Goal: Information Seeking & Learning: Check status

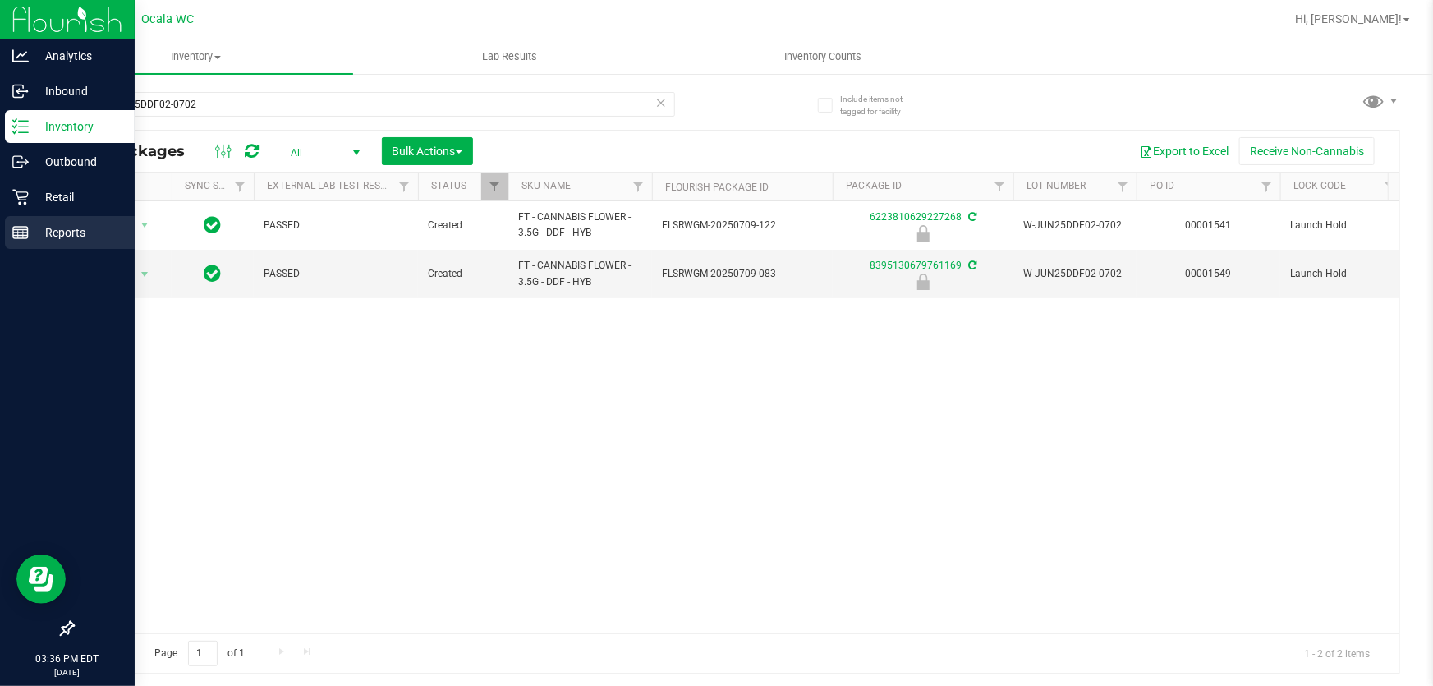
click at [76, 219] on div "Reports" at bounding box center [70, 232] width 130 height 33
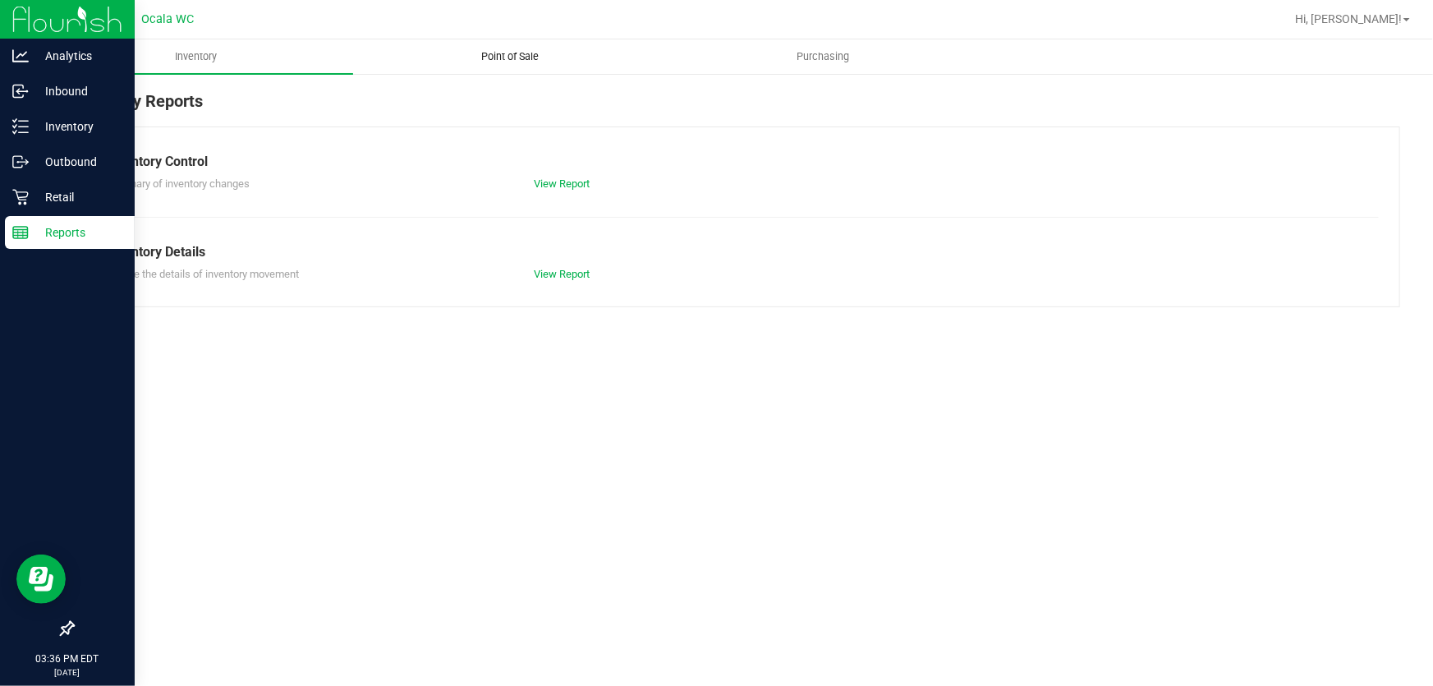
click at [537, 55] on span "Point of Sale" at bounding box center [510, 56] width 102 height 15
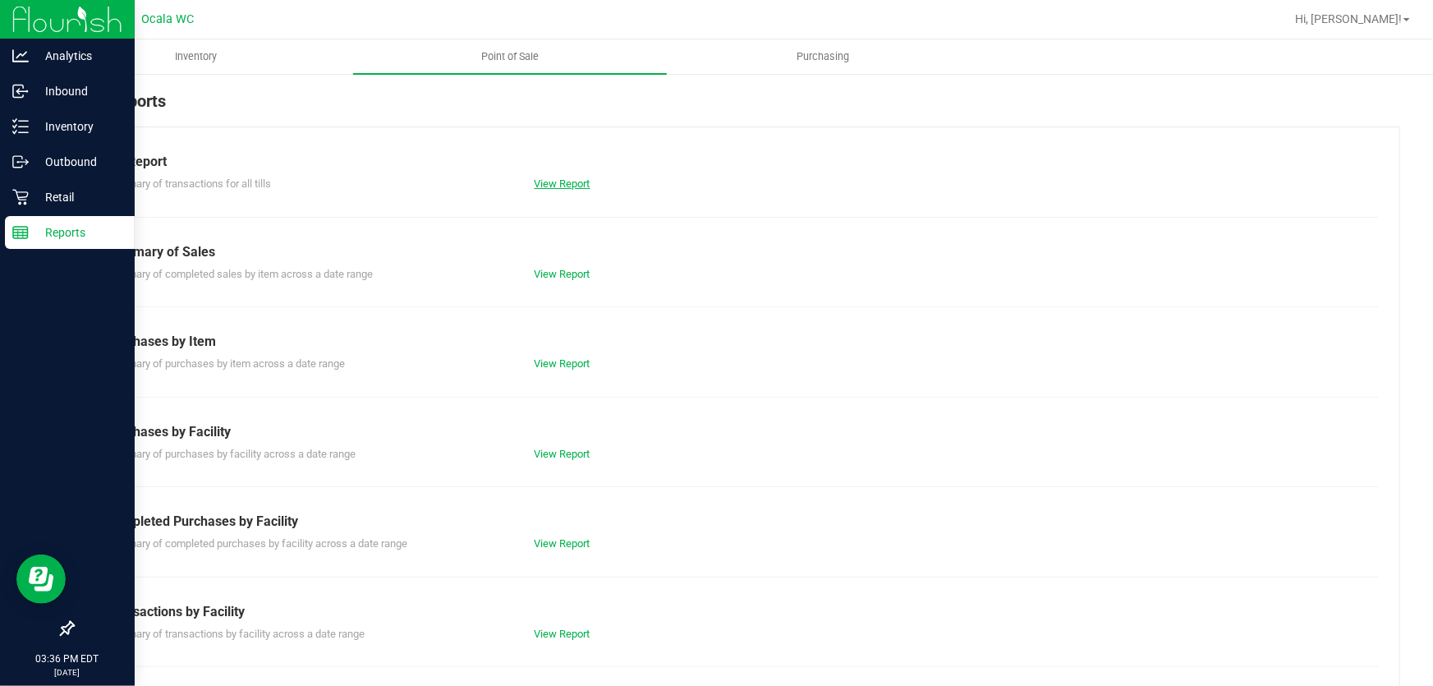
click at [559, 180] on link "View Report" at bounding box center [563, 183] width 56 height 12
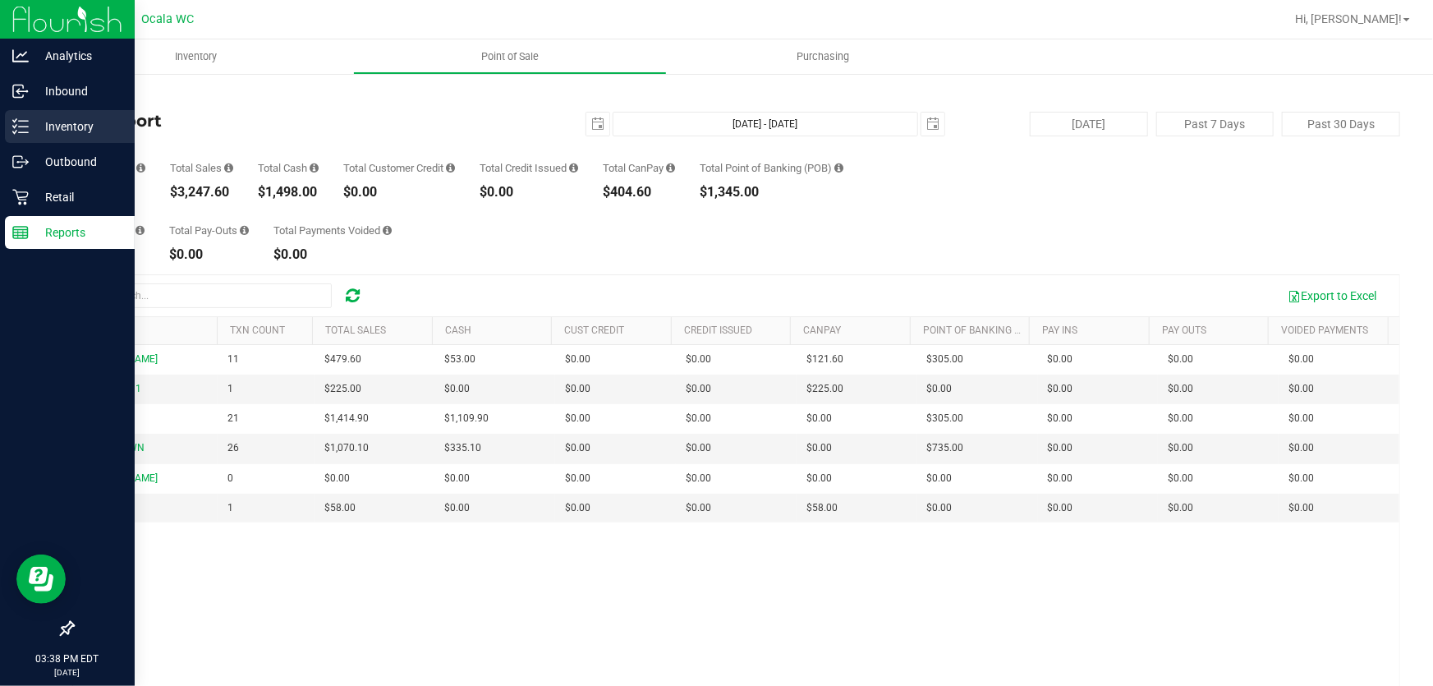
click at [44, 133] on p "Inventory" at bounding box center [78, 127] width 99 height 20
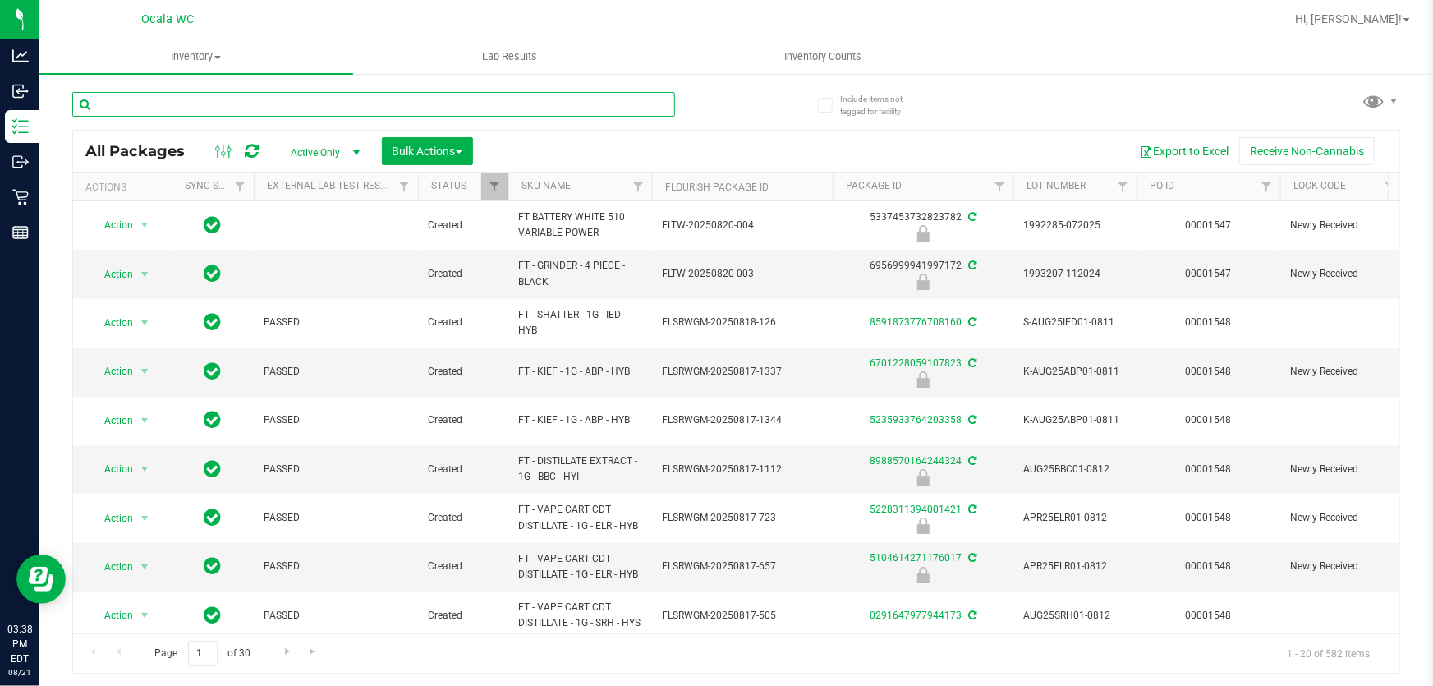
click at [349, 107] on input "text" at bounding box center [373, 104] width 603 height 25
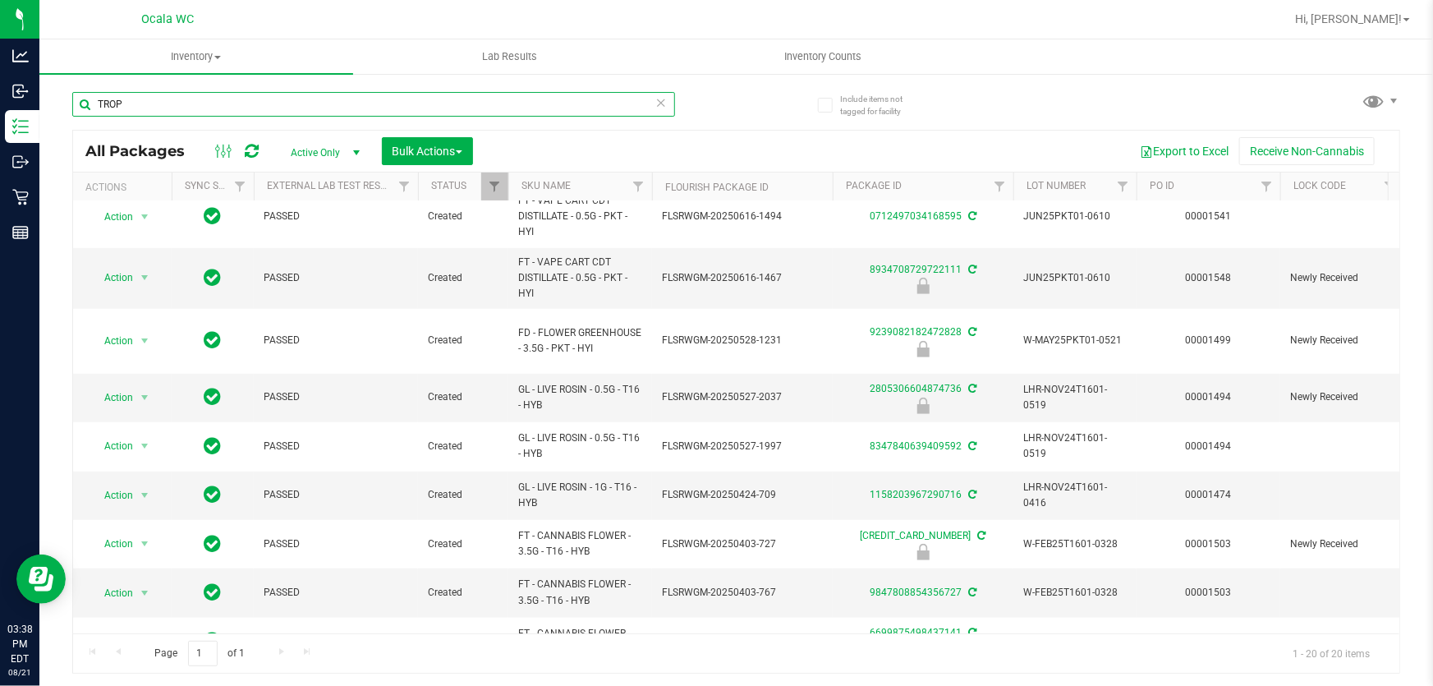
scroll to position [577, 0]
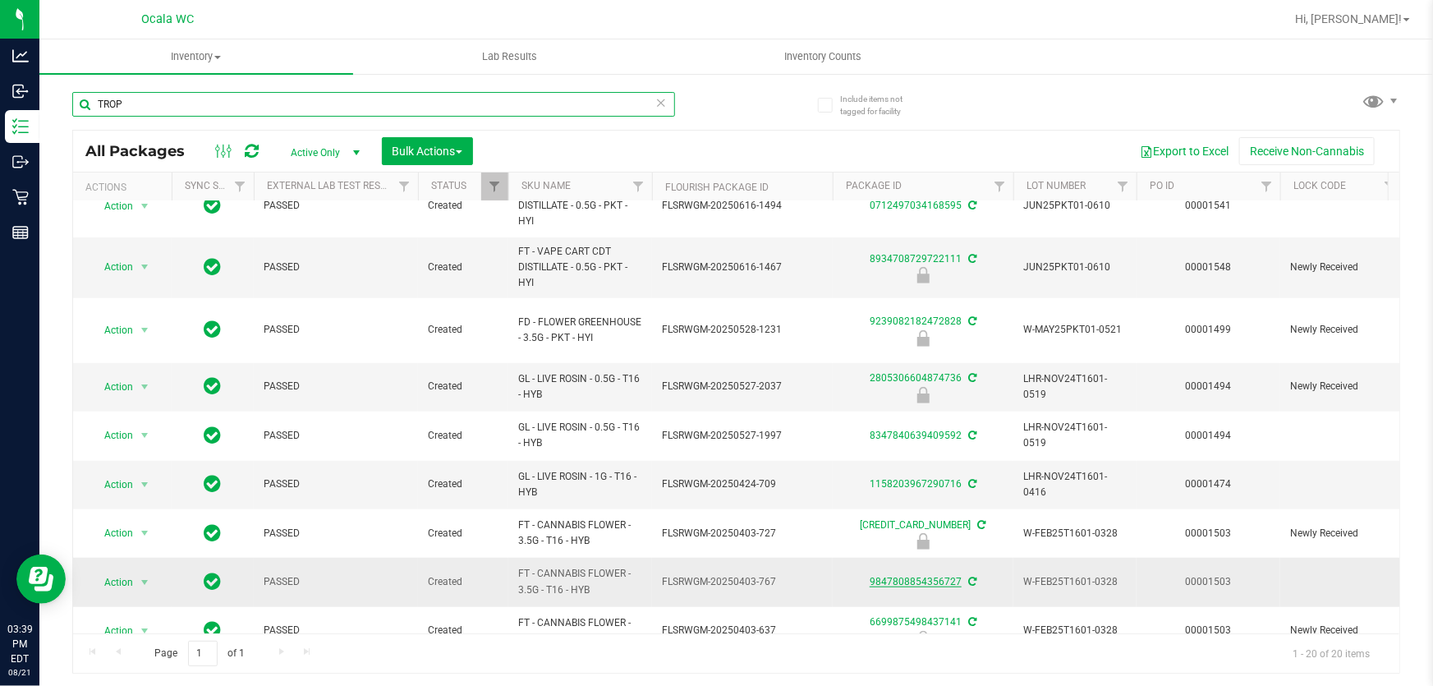
type input "TROP"
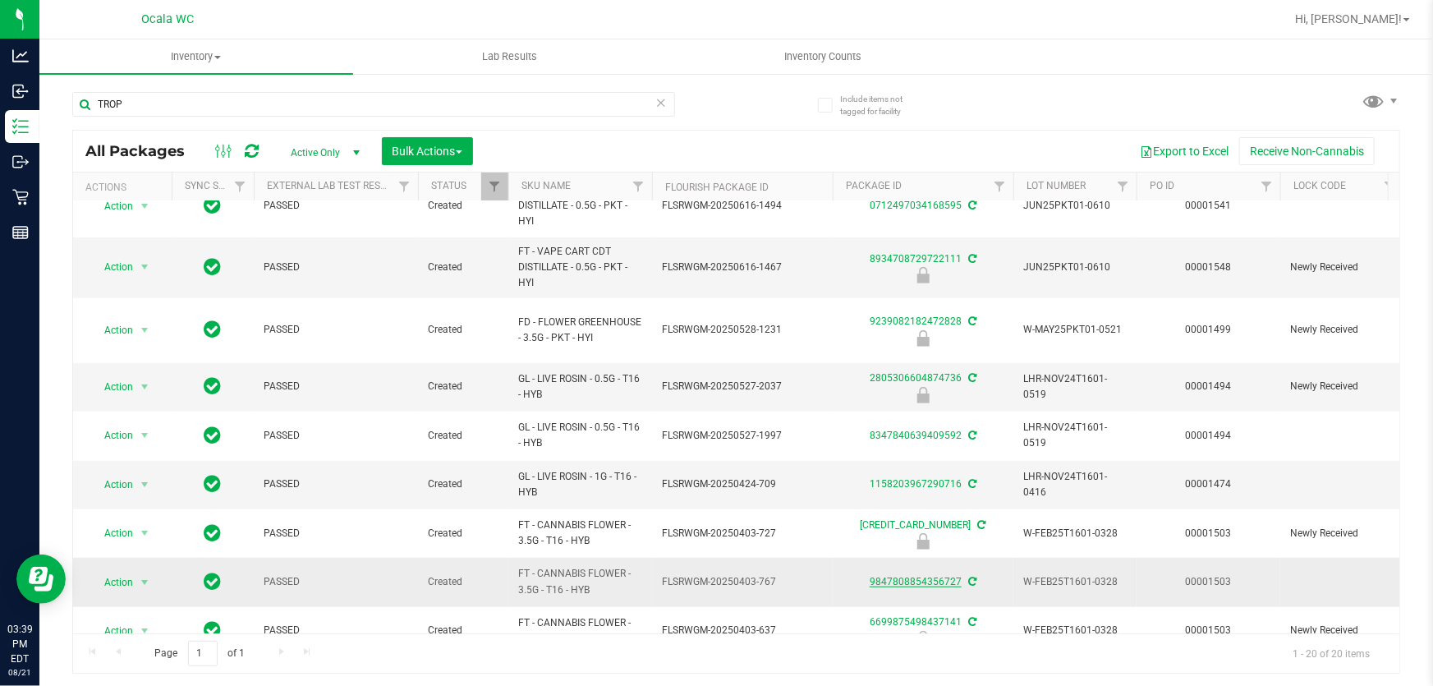
click at [922, 576] on link "9847808854356727" at bounding box center [916, 582] width 92 height 12
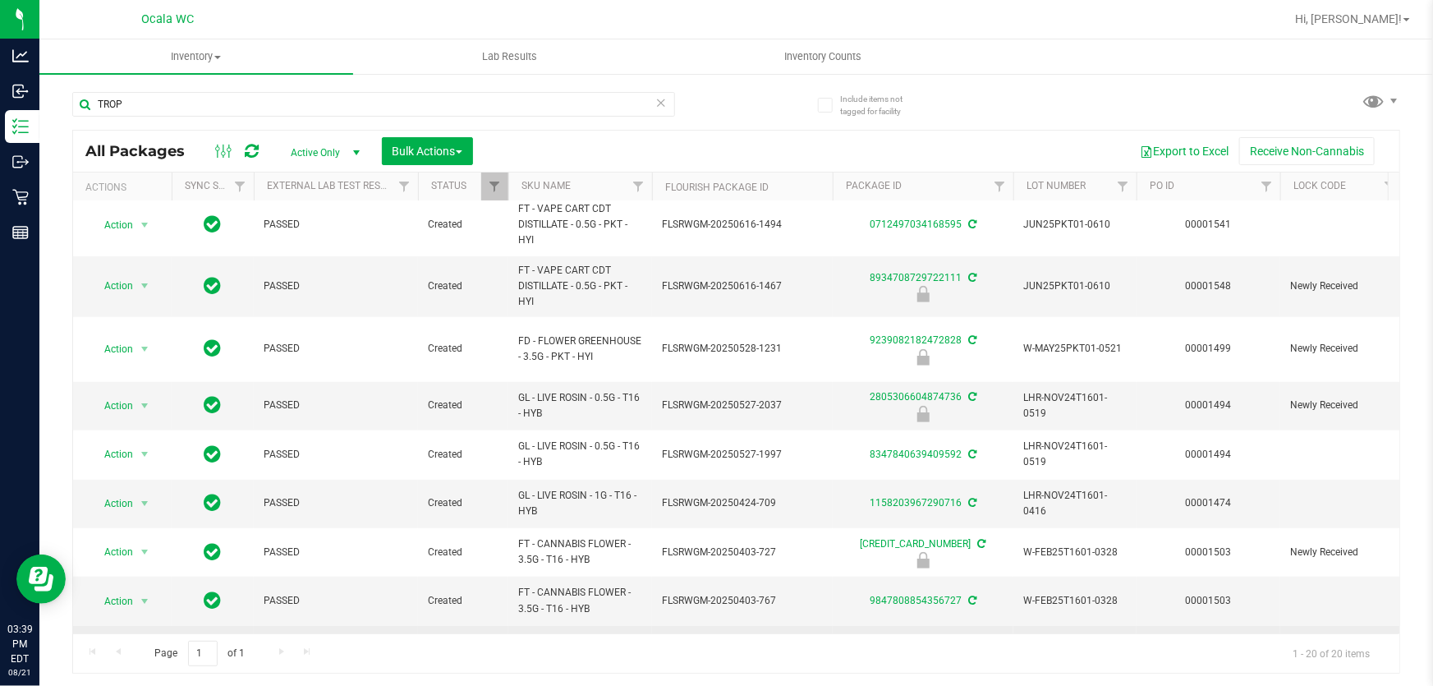
scroll to position [577, 0]
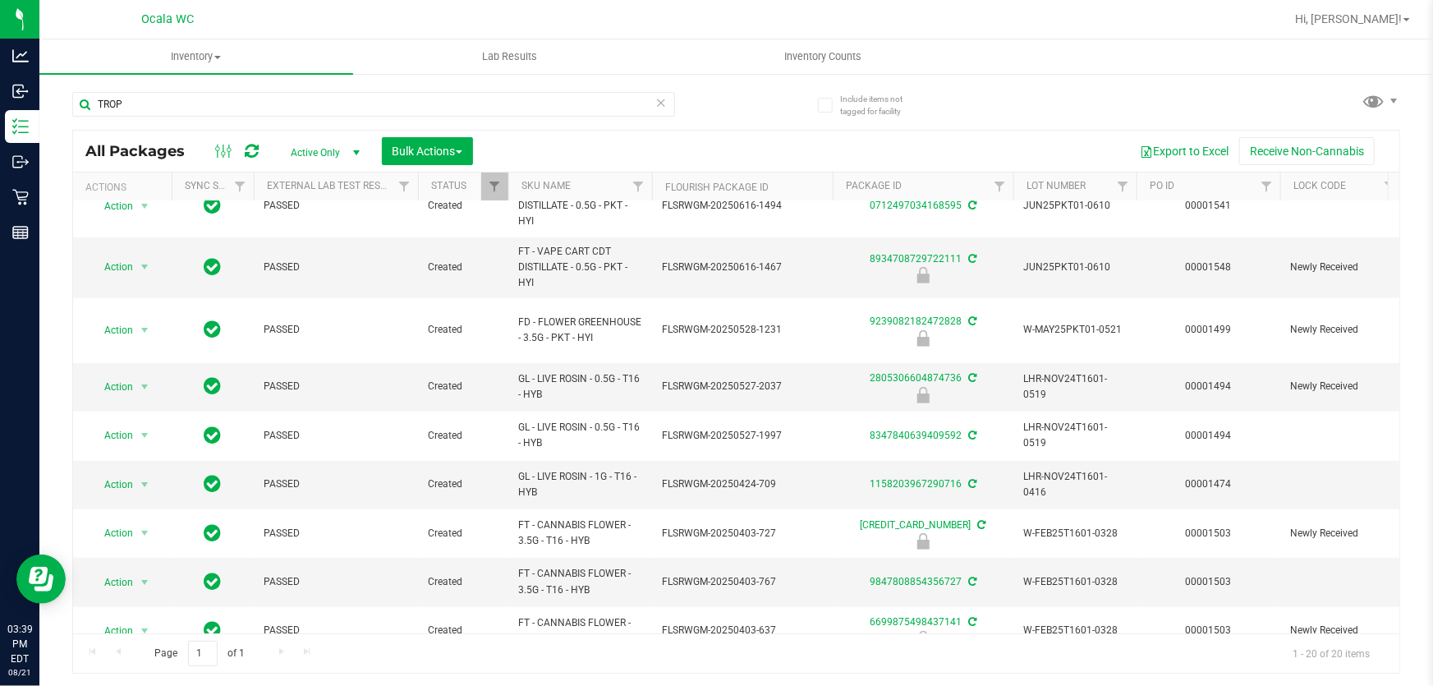
click at [320, 150] on span "Active Only" at bounding box center [322, 152] width 90 height 23
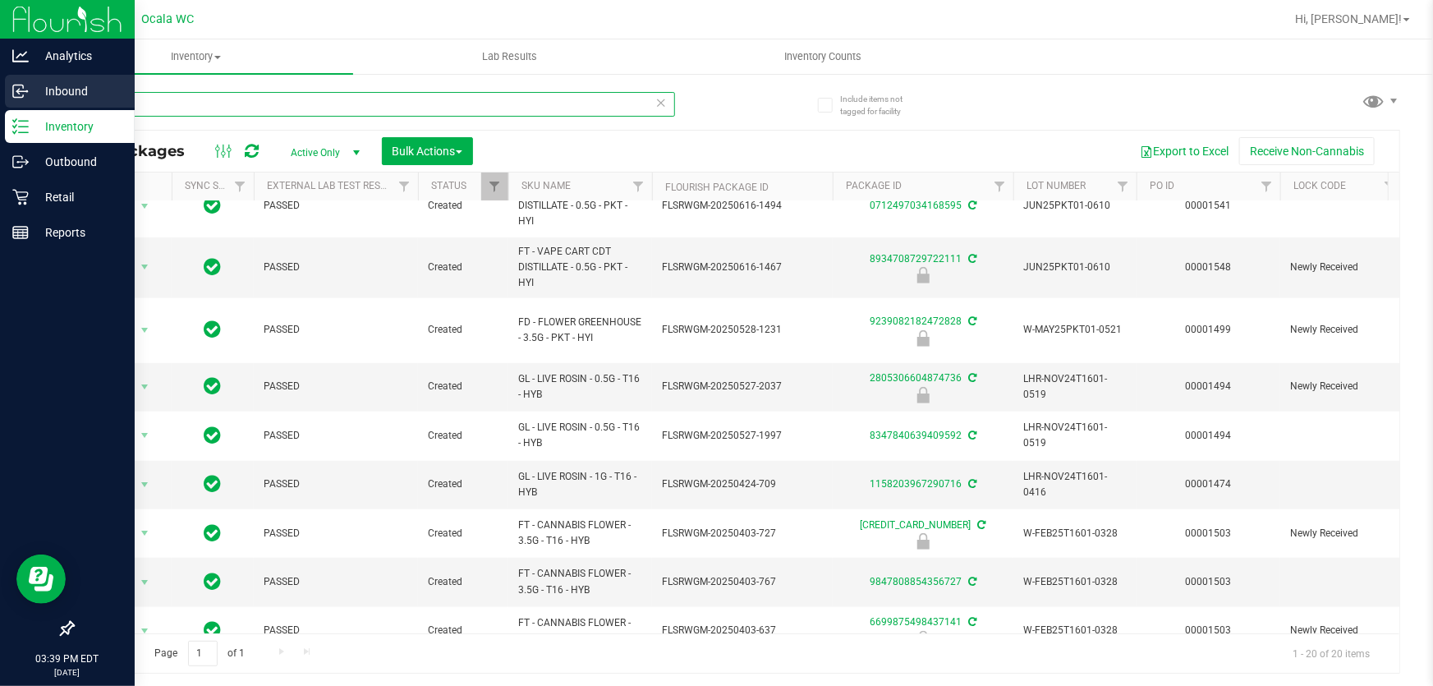
drag, startPoint x: 205, startPoint y: 105, endPoint x: 36, endPoint y: 99, distance: 168.5
click at [35, 99] on div "Analytics Inbound Inventory Outbound Retail Reports 03:39 PM EDT 08/21/2025 08/…" at bounding box center [716, 343] width 1433 height 686
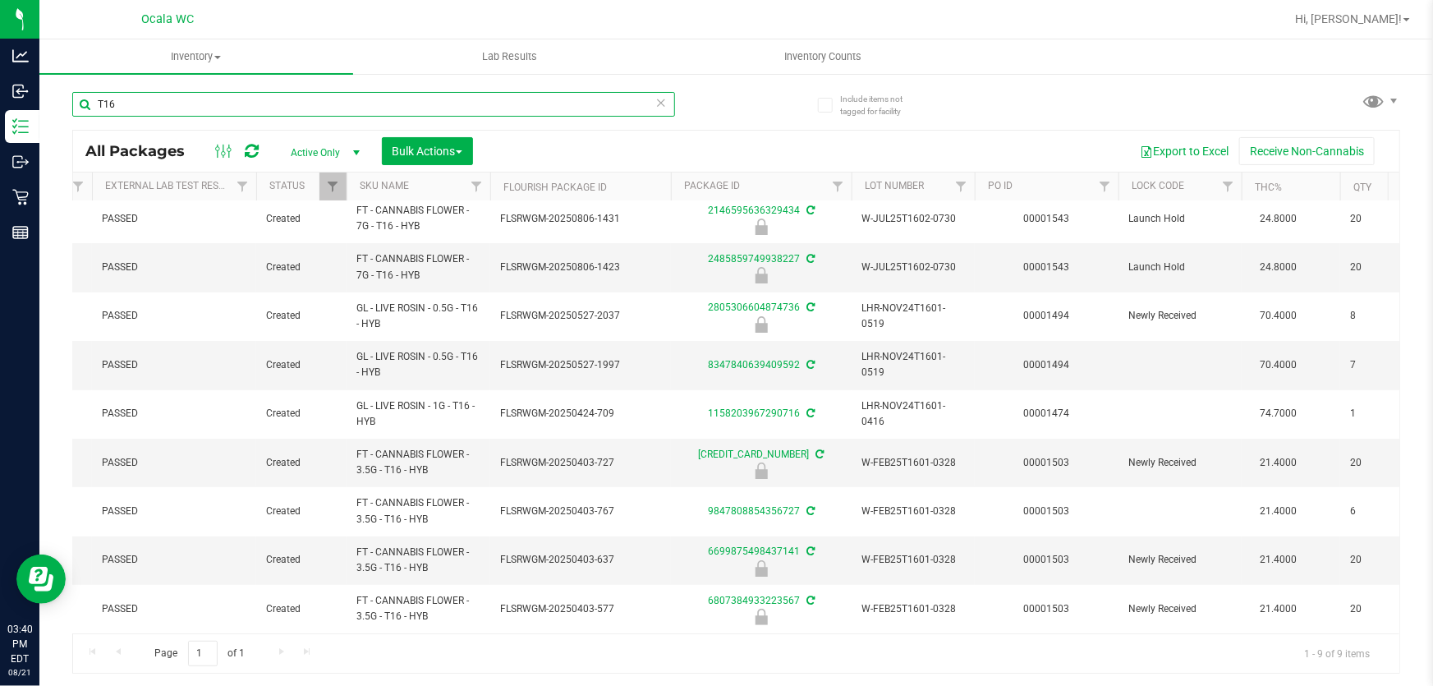
scroll to position [0, 151]
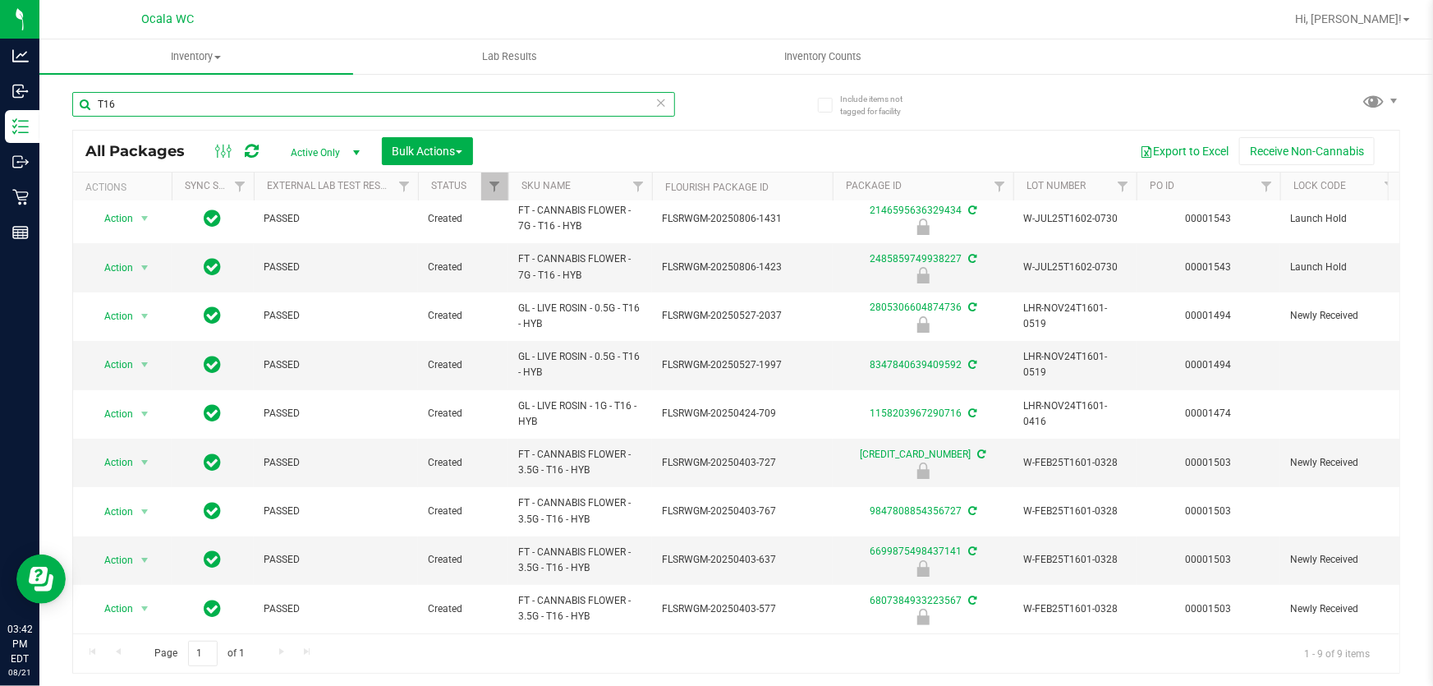
drag, startPoint x: 148, startPoint y: 104, endPoint x: 0, endPoint y: -50, distance: 213.8
click at [0, 0] on html "Analytics Inbound Inventory Outbound Retail Reports 03:42 PM EDT 08/21/2025 08/…" at bounding box center [716, 343] width 1433 height 686
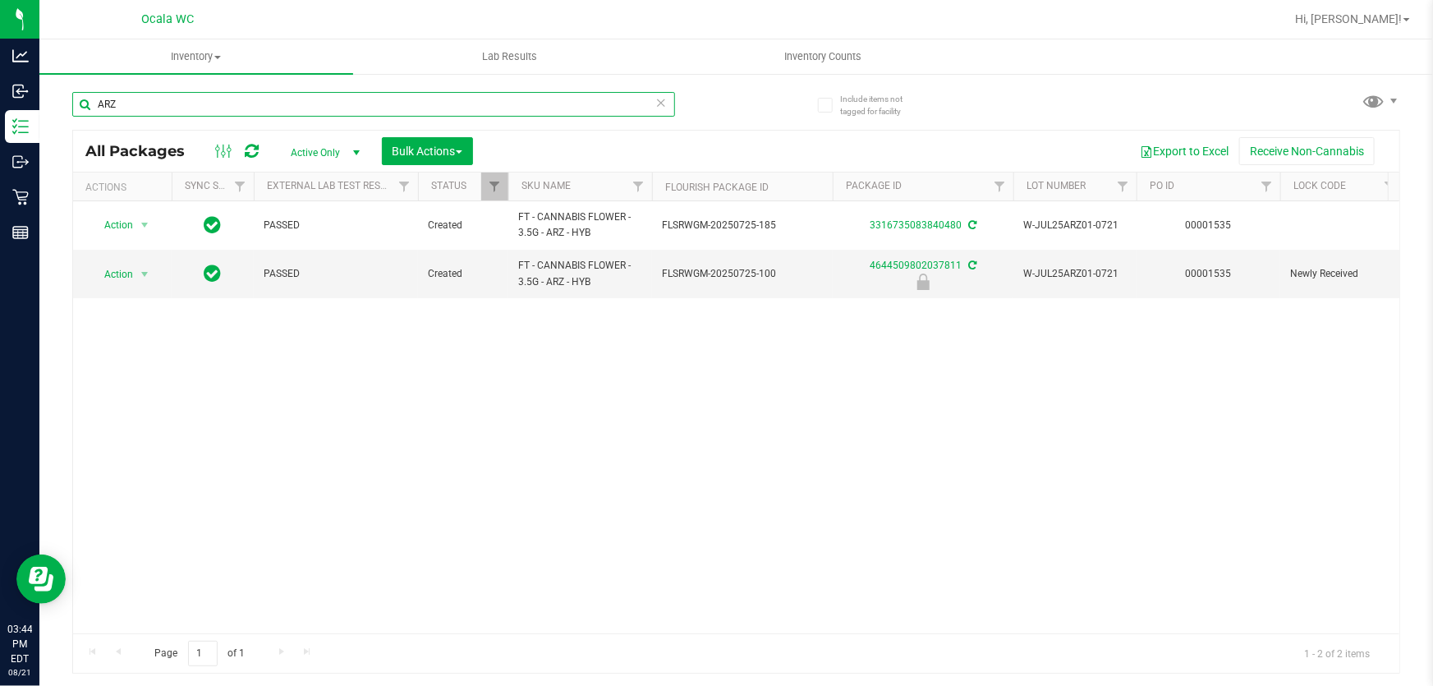
type input "ARZ"
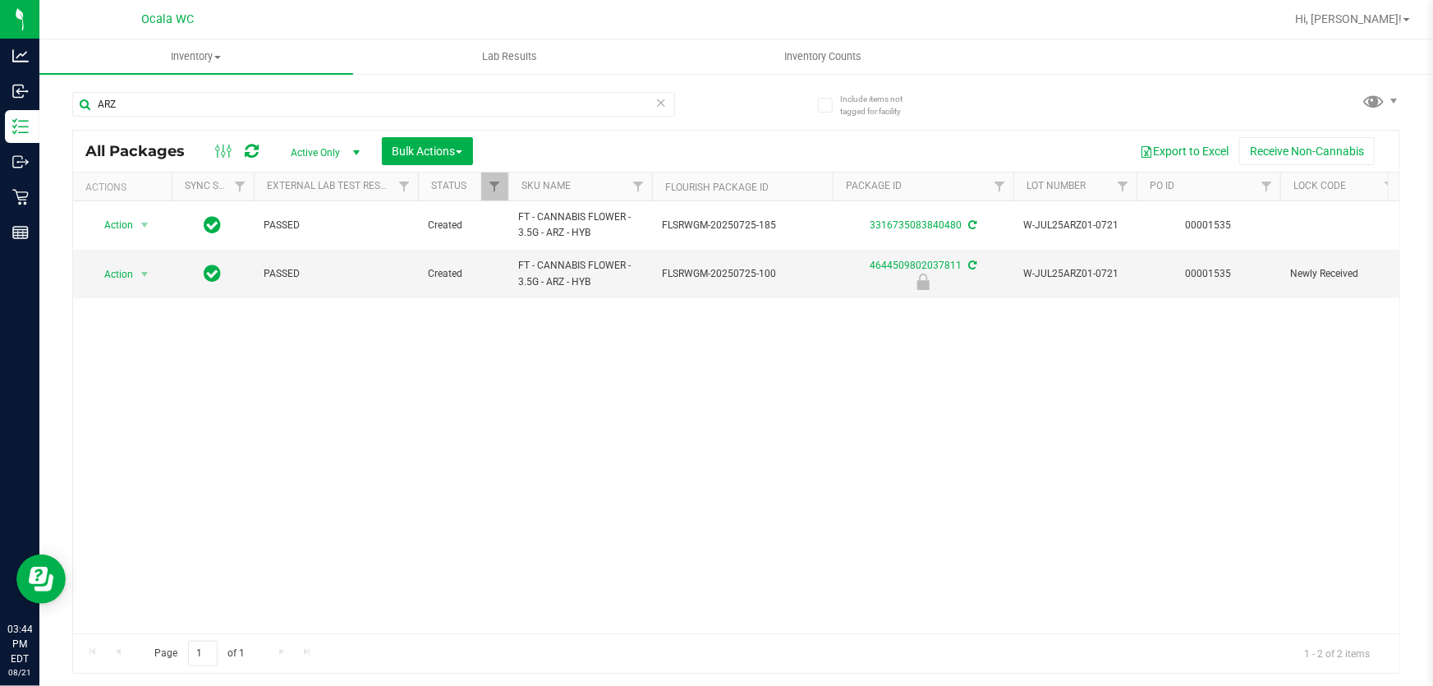
click at [330, 151] on span "Active Only" at bounding box center [322, 152] width 90 height 23
click at [321, 246] on li "All" at bounding box center [321, 253] width 89 height 25
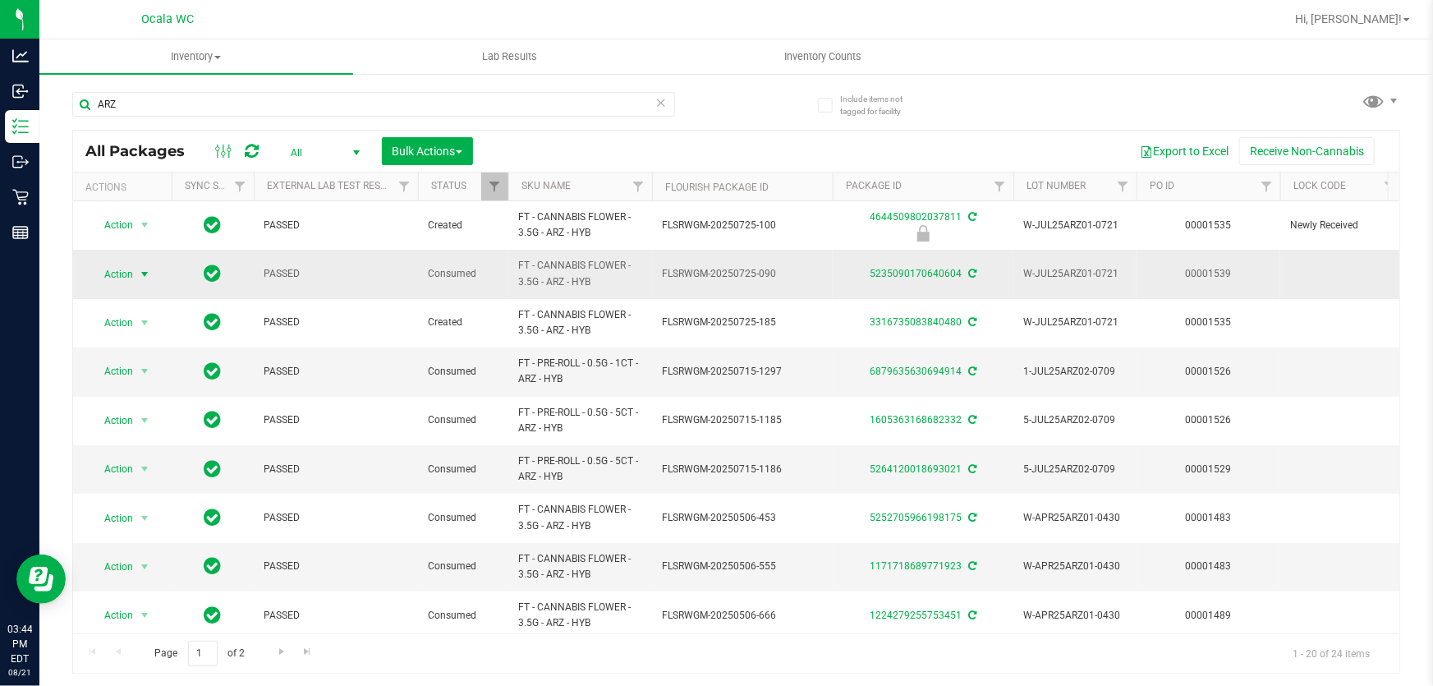
click at [109, 273] on span "Action" at bounding box center [112, 274] width 44 height 23
click at [151, 402] on li "Package audit log" at bounding box center [142, 398] width 104 height 25
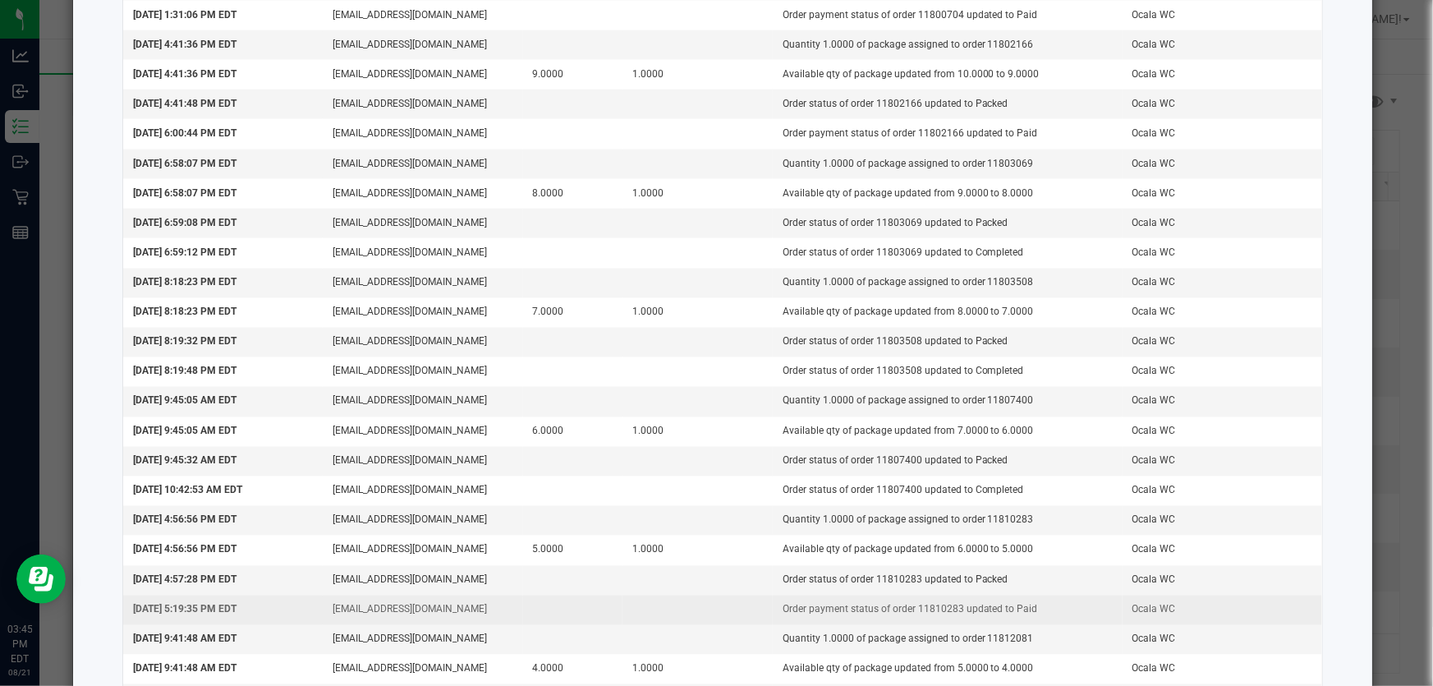
scroll to position [1315, 0]
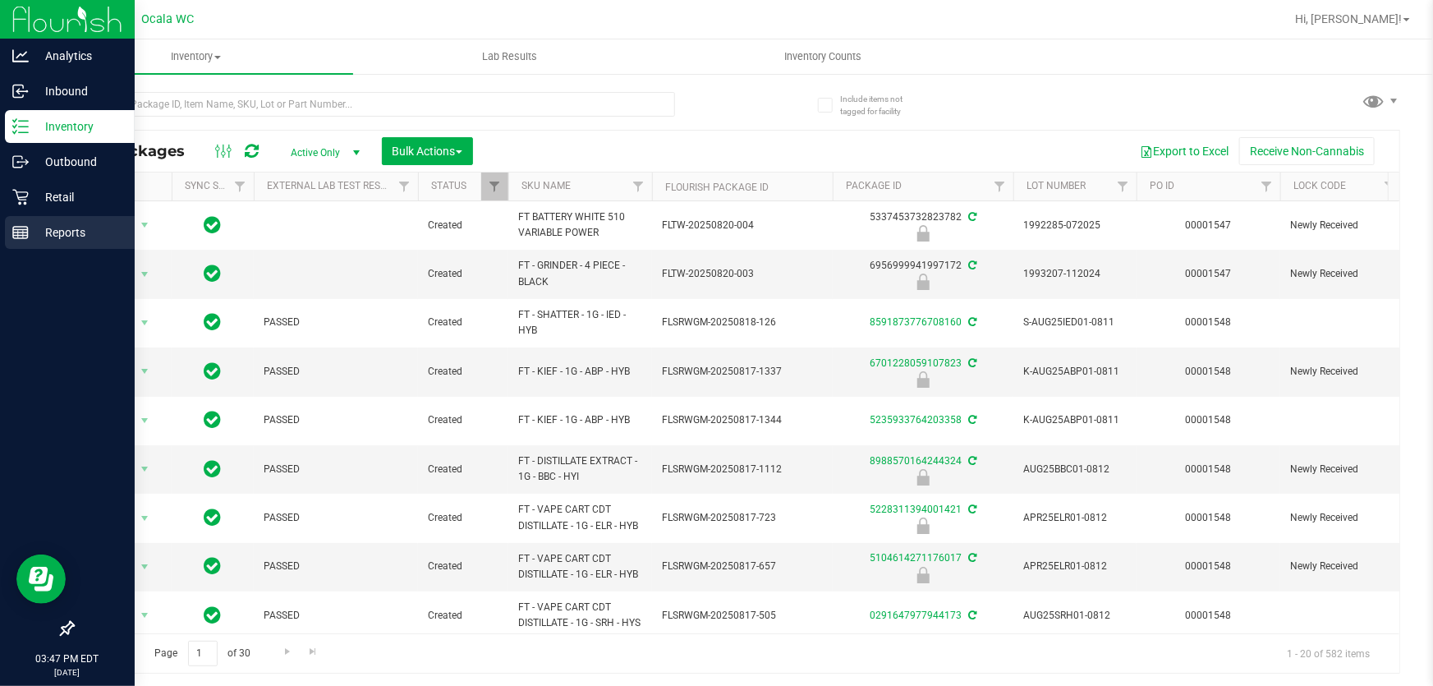
click at [22, 230] on line at bounding box center [20, 230] width 15 height 0
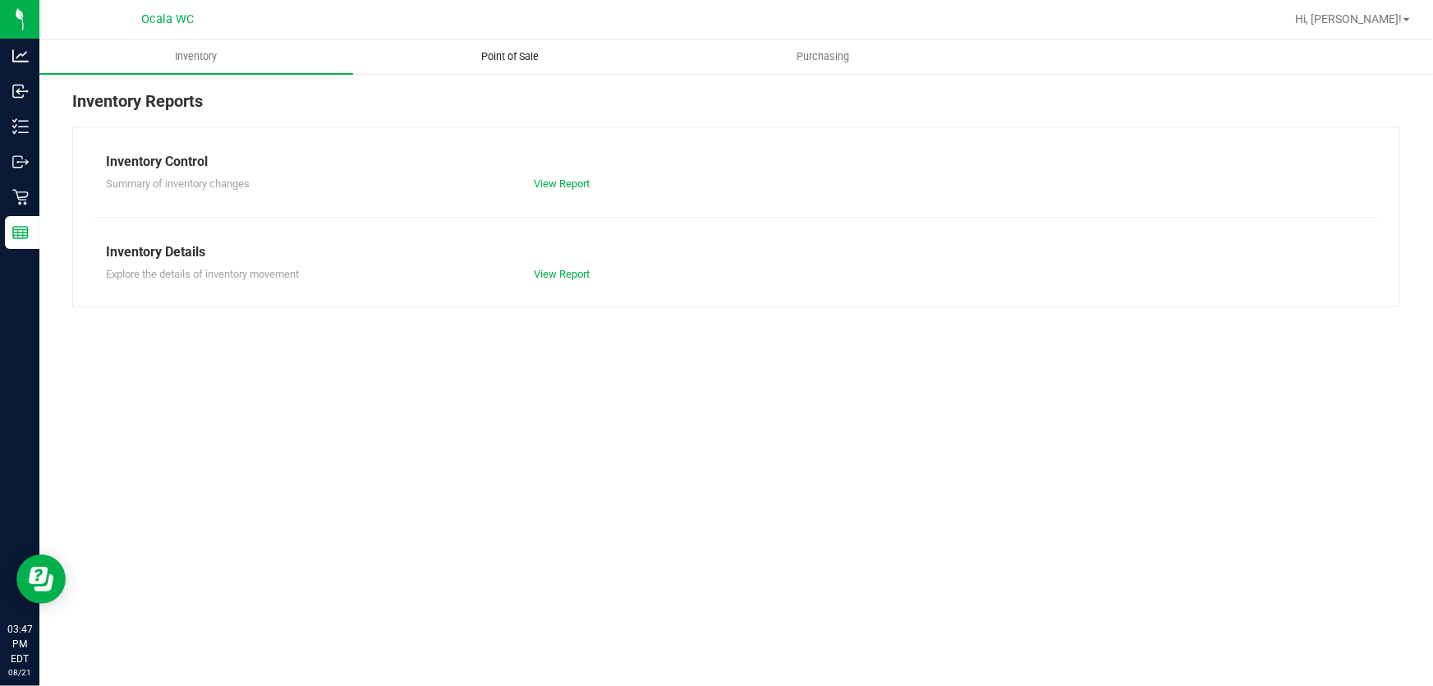
click at [490, 58] on span "Point of Sale" at bounding box center [510, 56] width 102 height 15
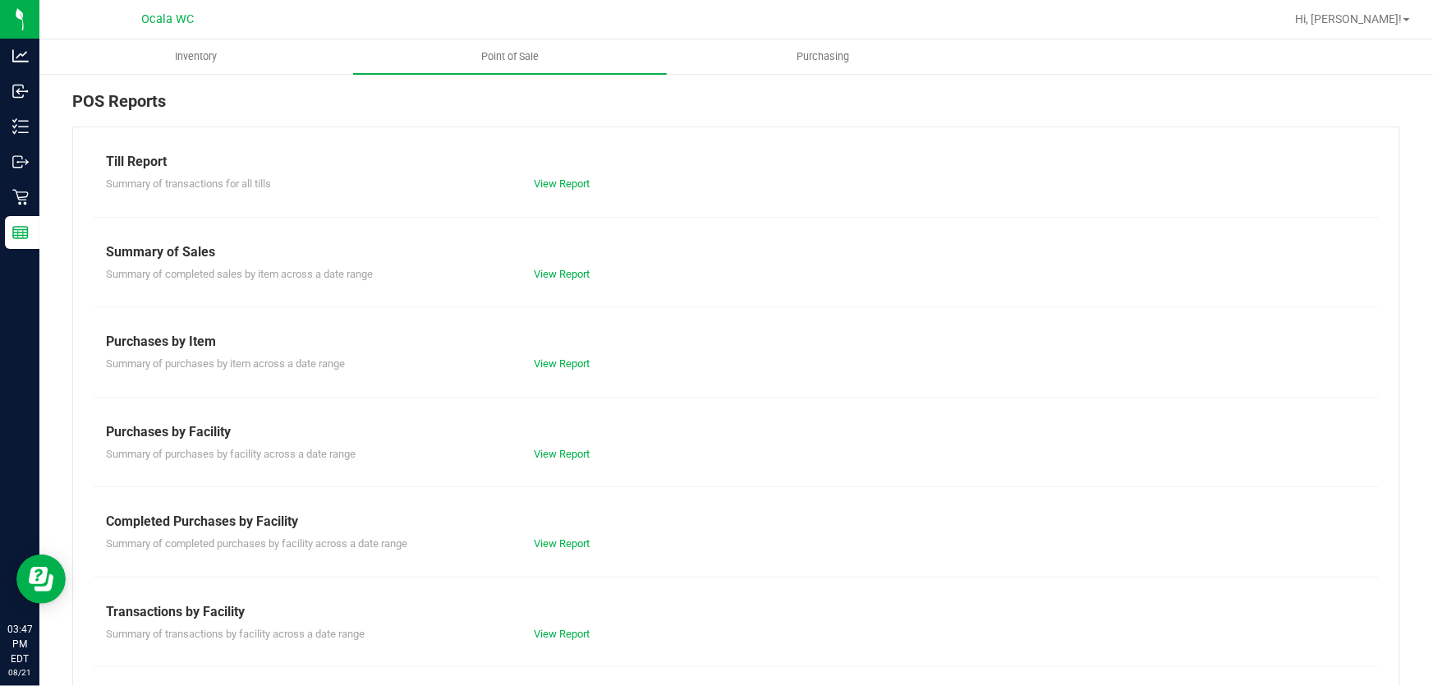
click at [542, 195] on div "Till Report Summary of transactions for all tills View Report Summary of Sales …" at bounding box center [736, 487] width 1328 height 720
click at [554, 182] on link "View Report" at bounding box center [563, 183] width 56 height 12
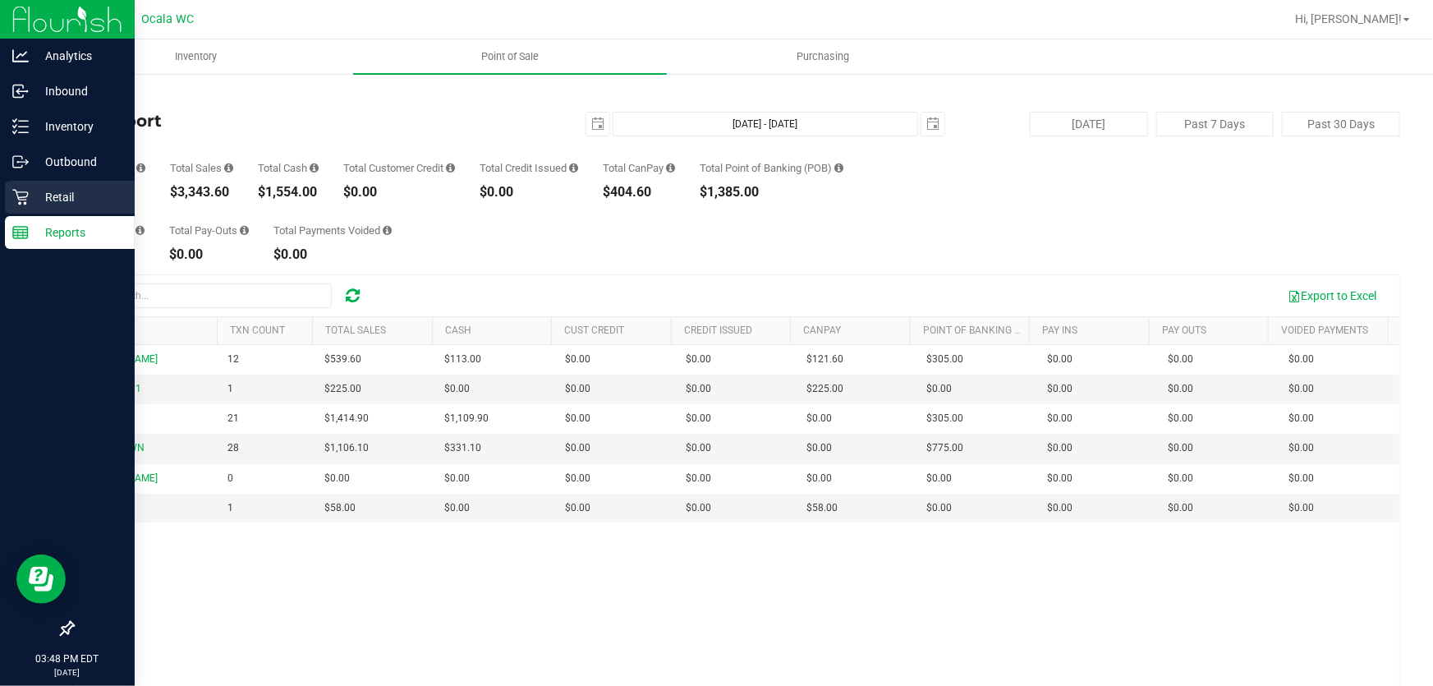
click at [22, 193] on icon at bounding box center [20, 197] width 16 height 16
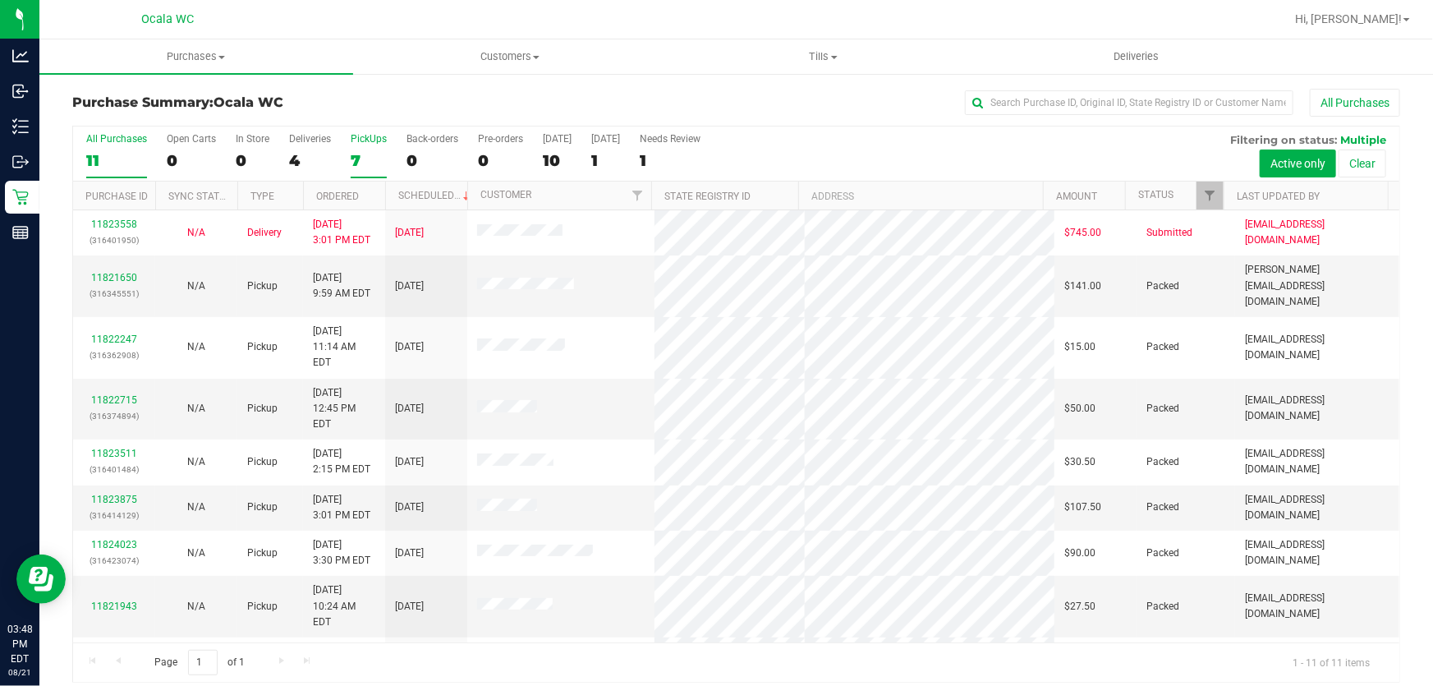
click at [366, 136] on div "PickUps" at bounding box center [369, 139] width 36 height 12
click at [0, 0] on input "PickUps 7" at bounding box center [0, 0] width 0 height 0
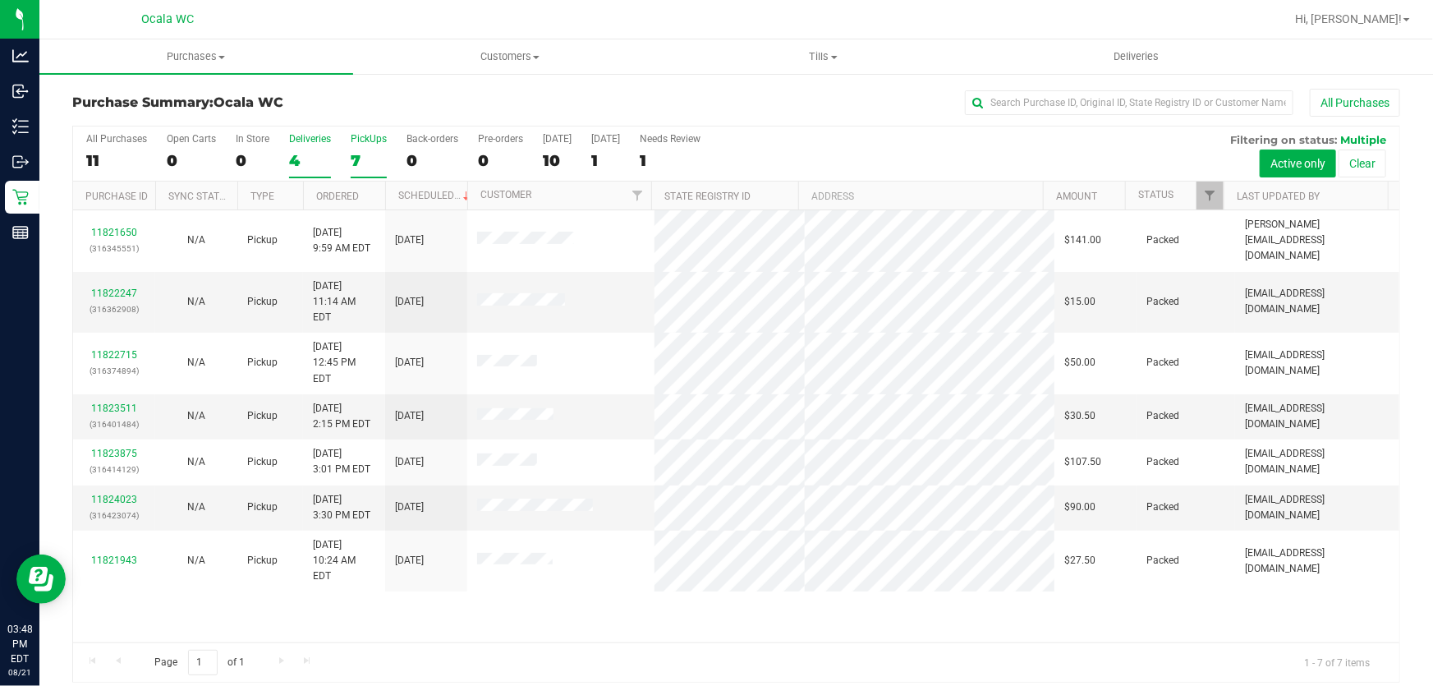
click at [298, 159] on div "4" at bounding box center [310, 160] width 42 height 19
click at [0, 0] on input "Deliveries 4" at bounding box center [0, 0] width 0 height 0
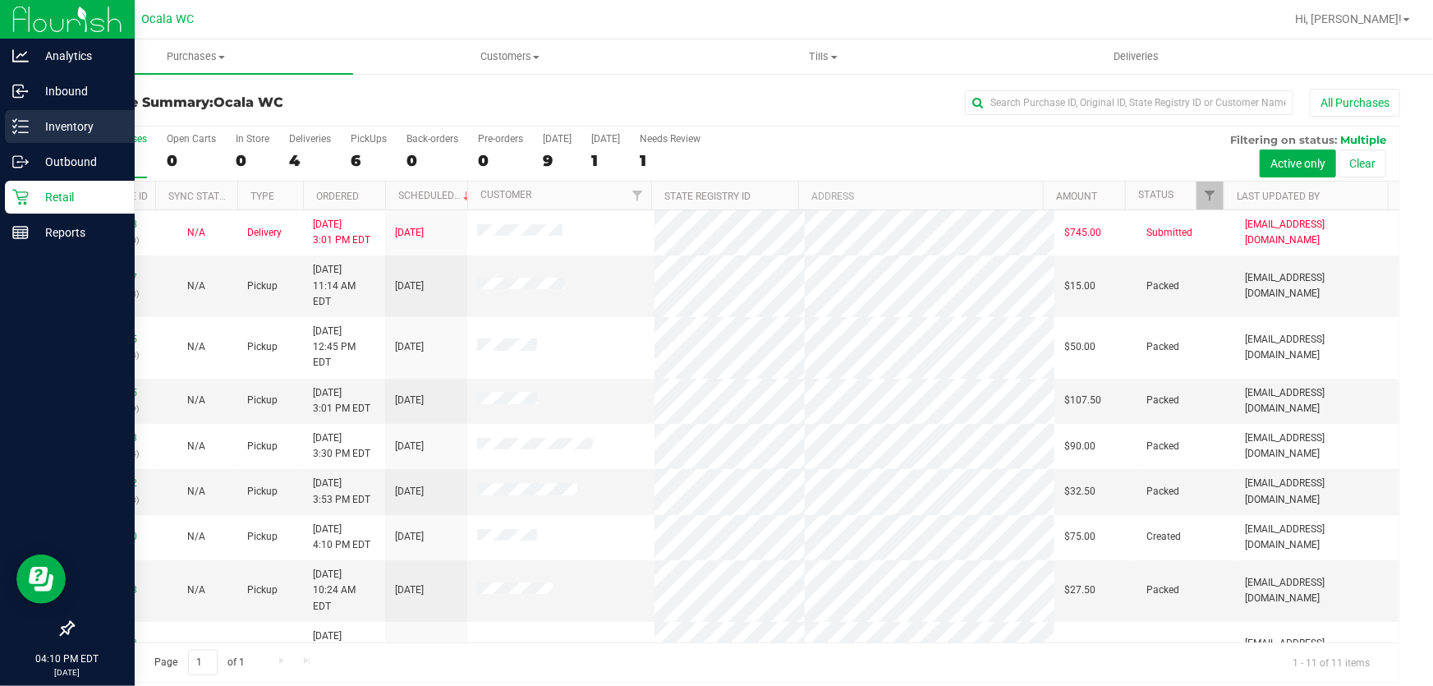
click at [27, 134] on icon at bounding box center [20, 126] width 16 height 16
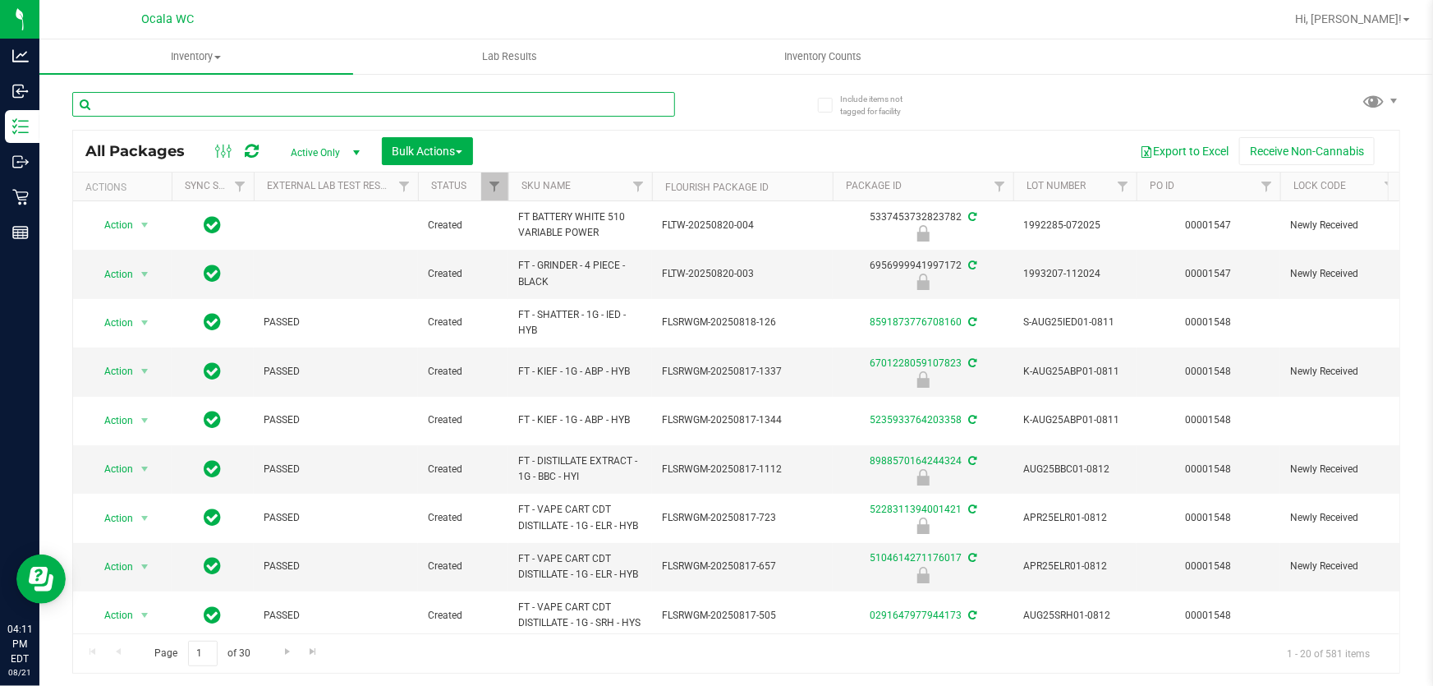
click at [278, 110] on input "text" at bounding box center [373, 104] width 603 height 25
type input "LMZ"
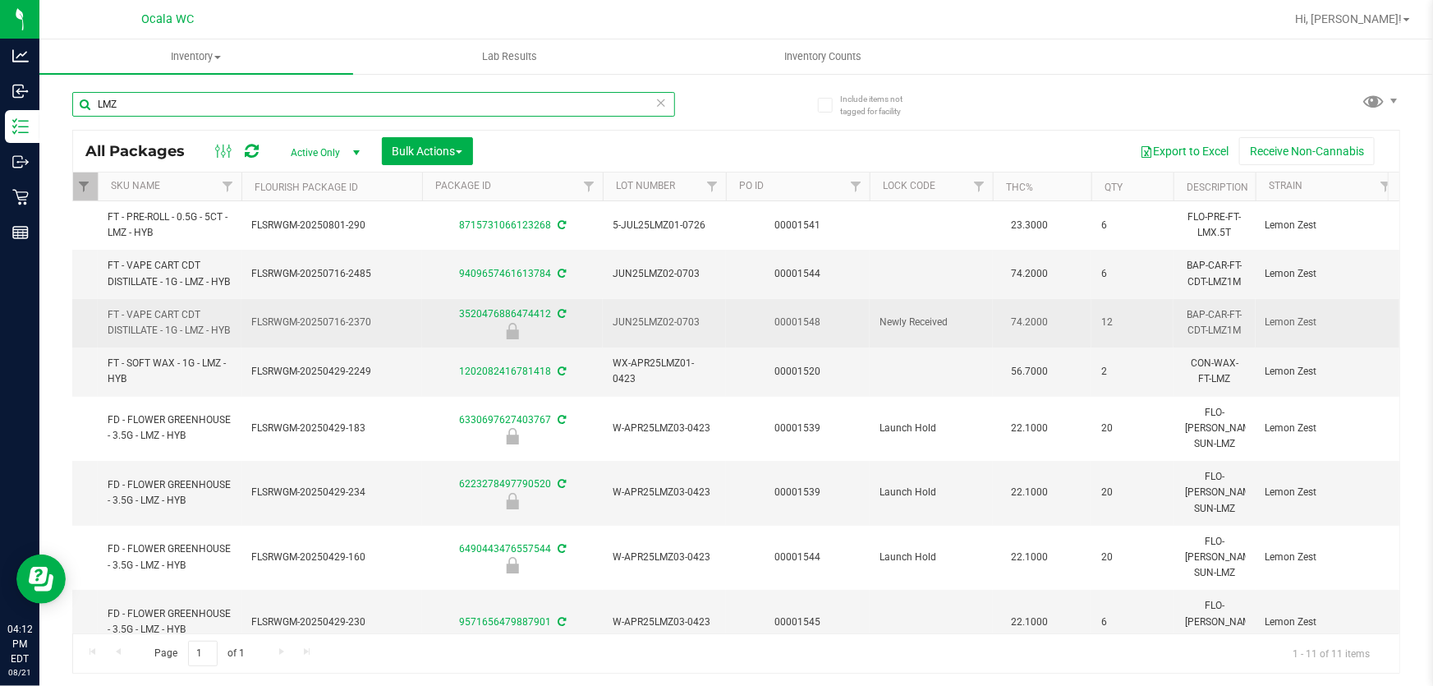
scroll to position [151, 411]
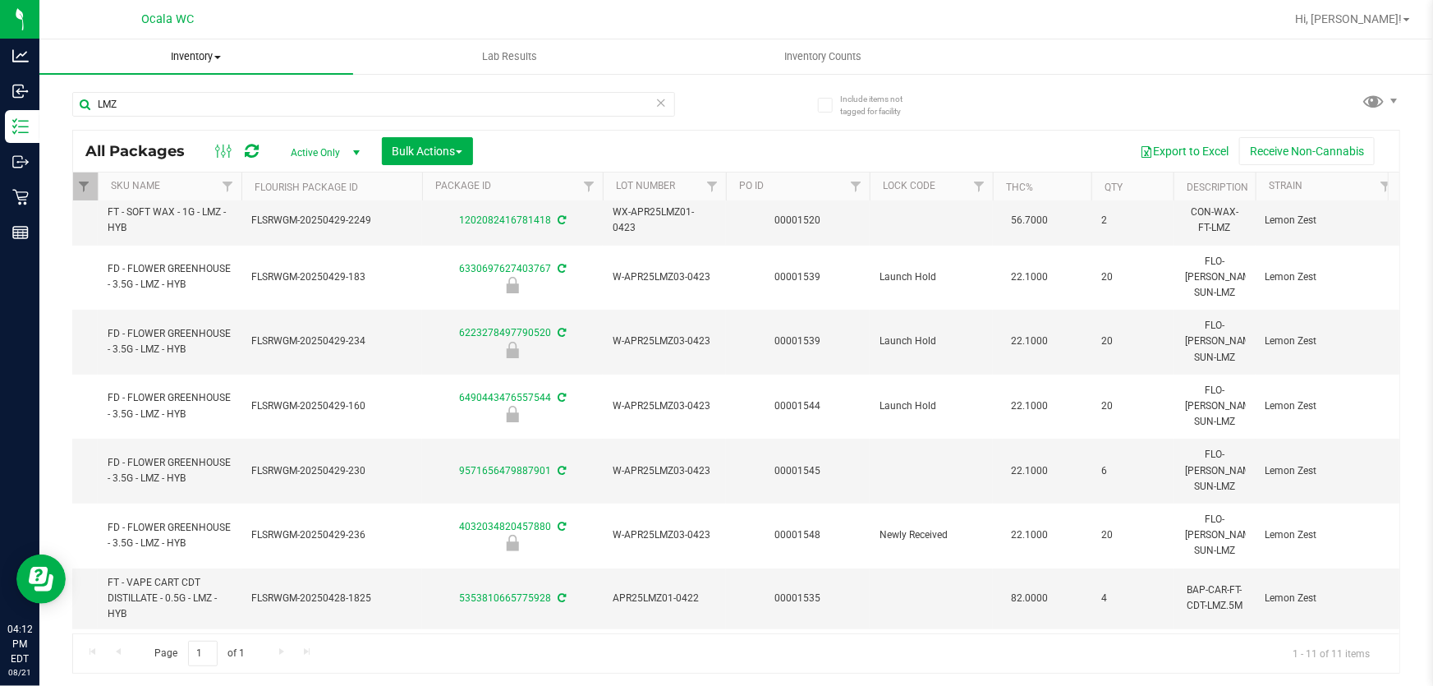
click at [40, 51] on span "Inventory" at bounding box center [196, 56] width 314 height 15
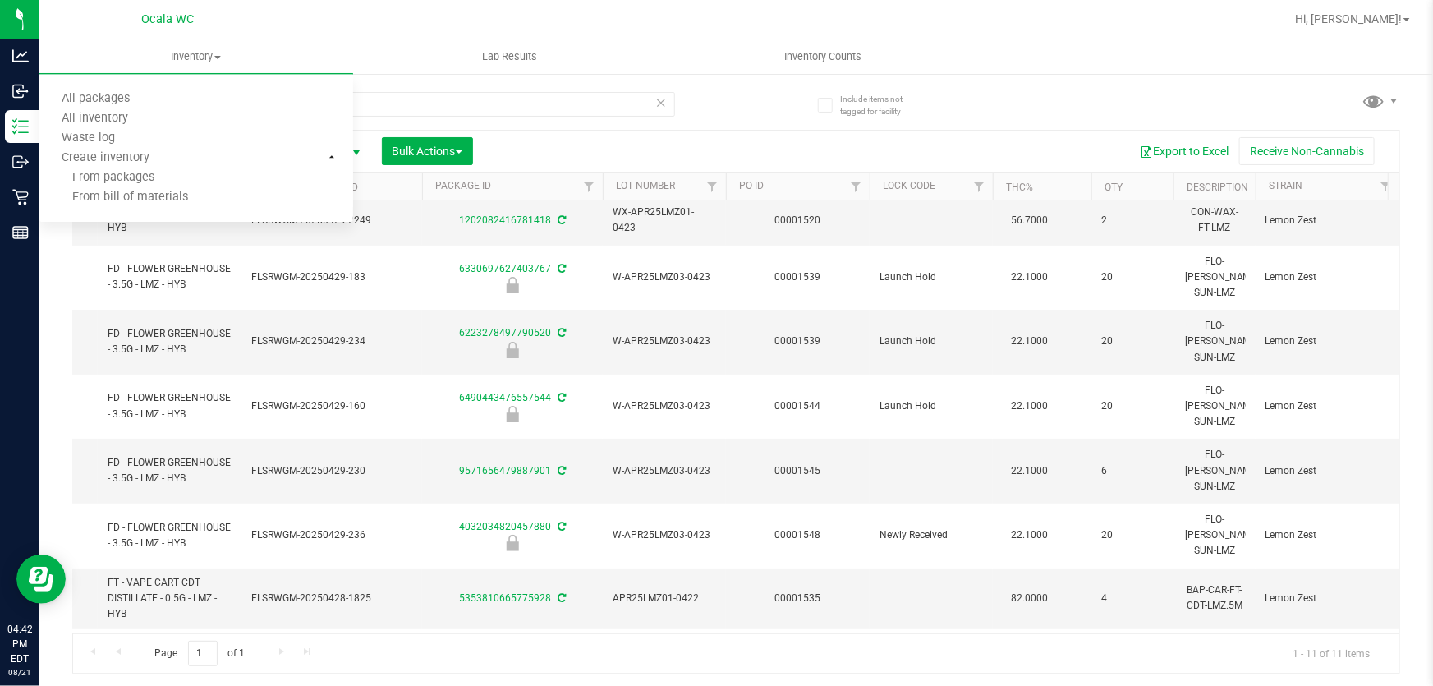
click at [646, 123] on div "LMZ" at bounding box center [373, 111] width 603 height 38
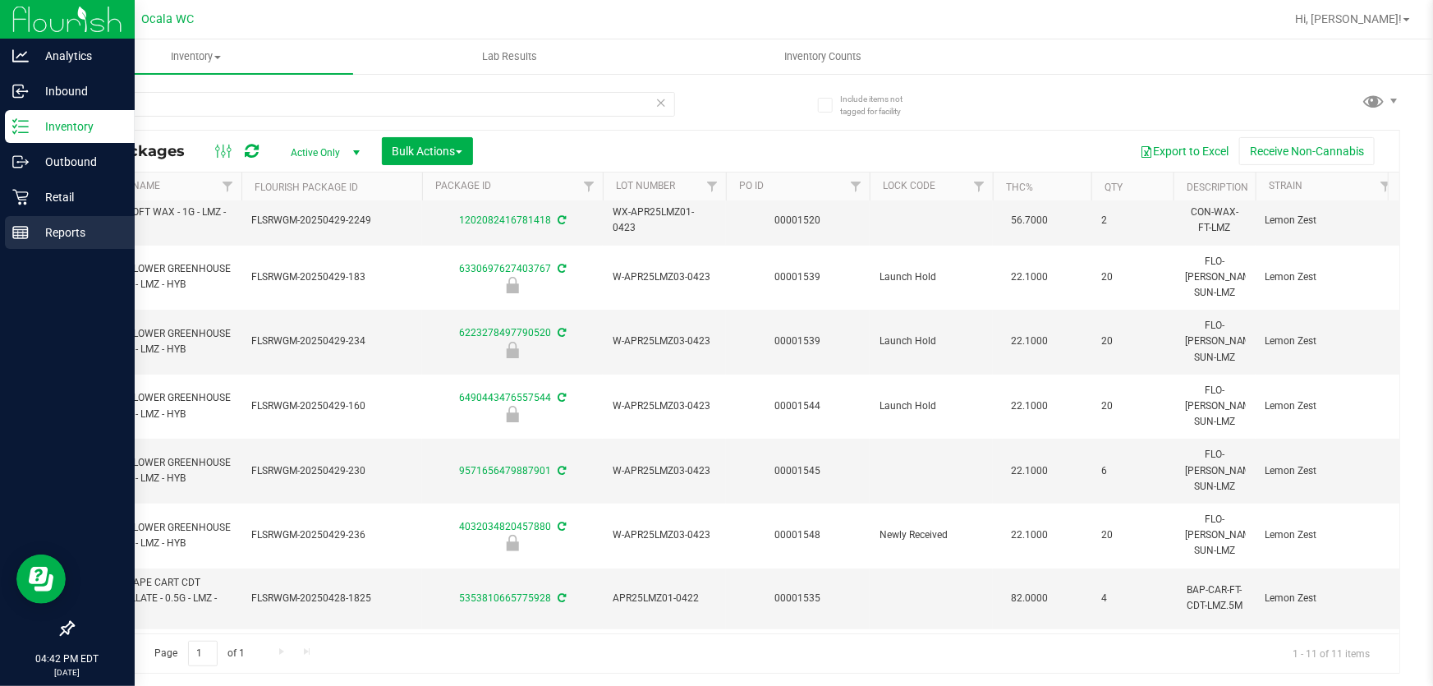
click at [25, 221] on div "Reports" at bounding box center [70, 232] width 130 height 33
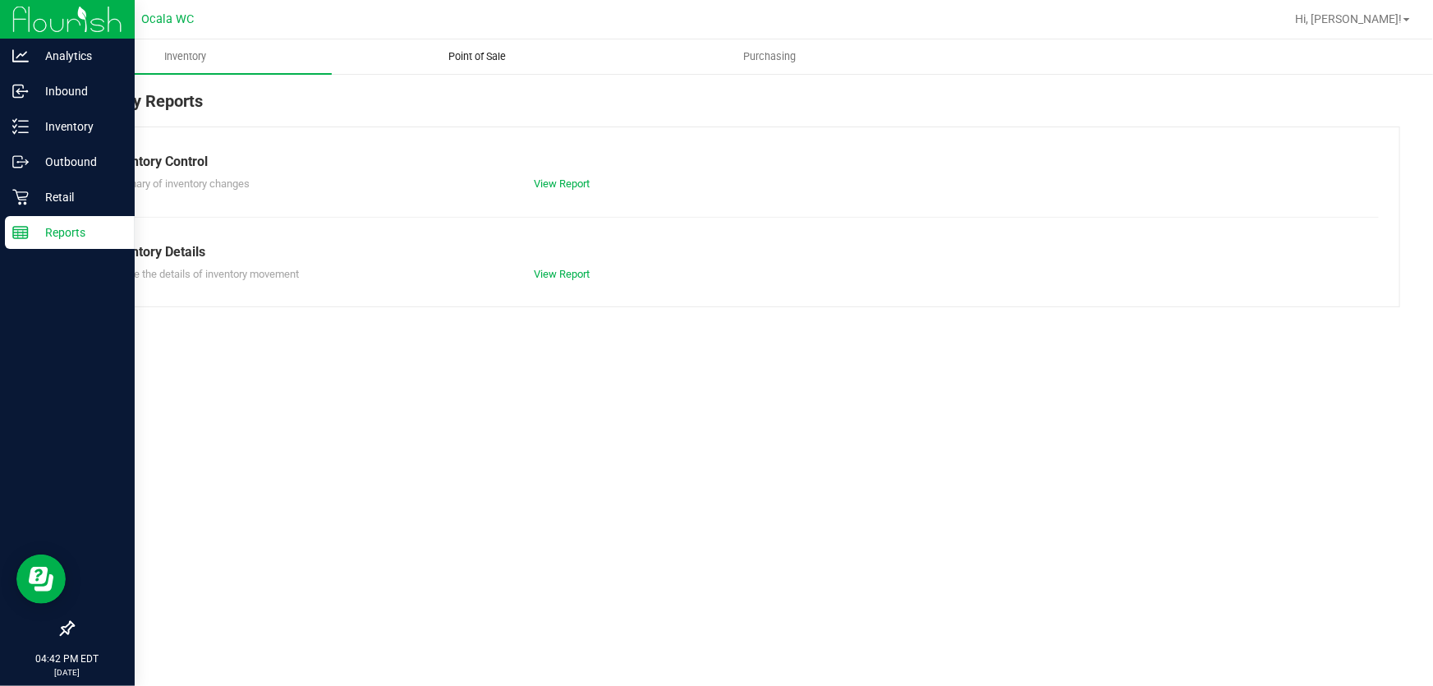
click at [484, 49] on span "Point of Sale" at bounding box center [478, 56] width 102 height 15
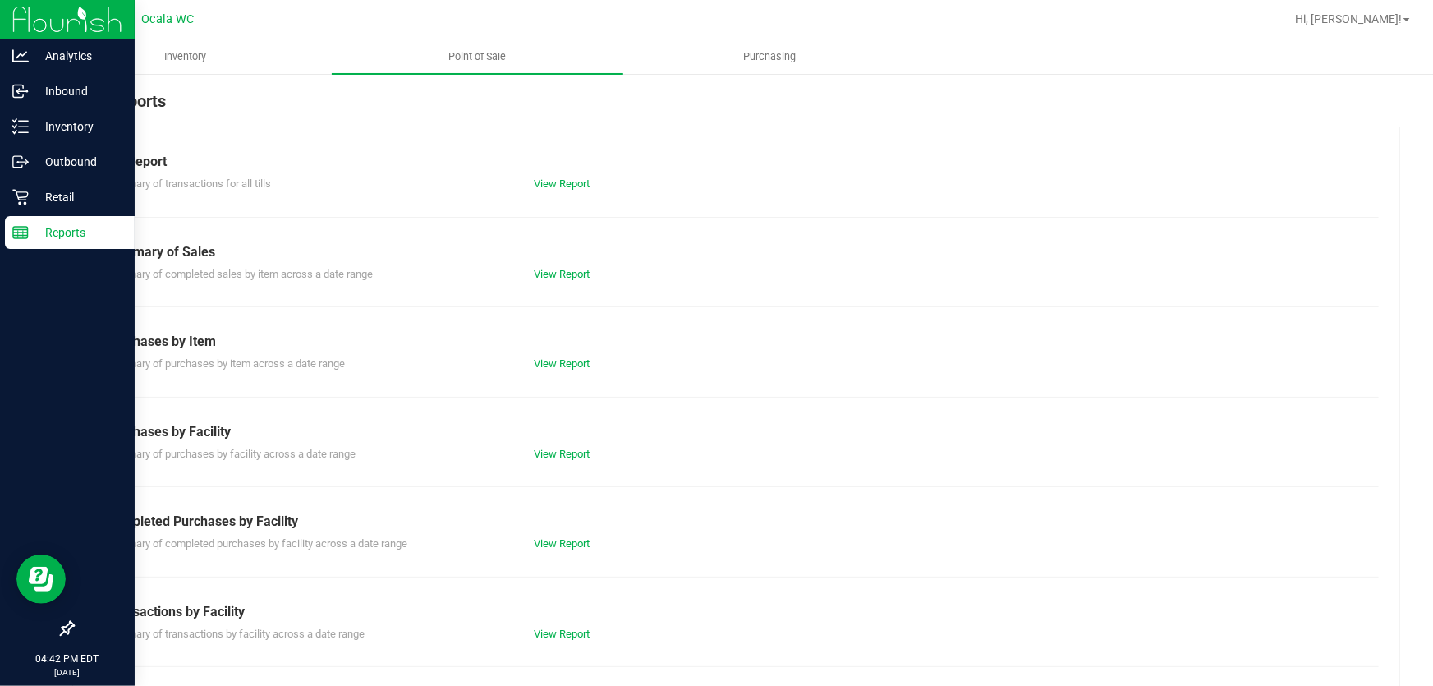
click at [545, 176] on div "View Report" at bounding box center [736, 184] width 429 height 16
click at [546, 180] on link "View Report" at bounding box center [563, 183] width 56 height 12
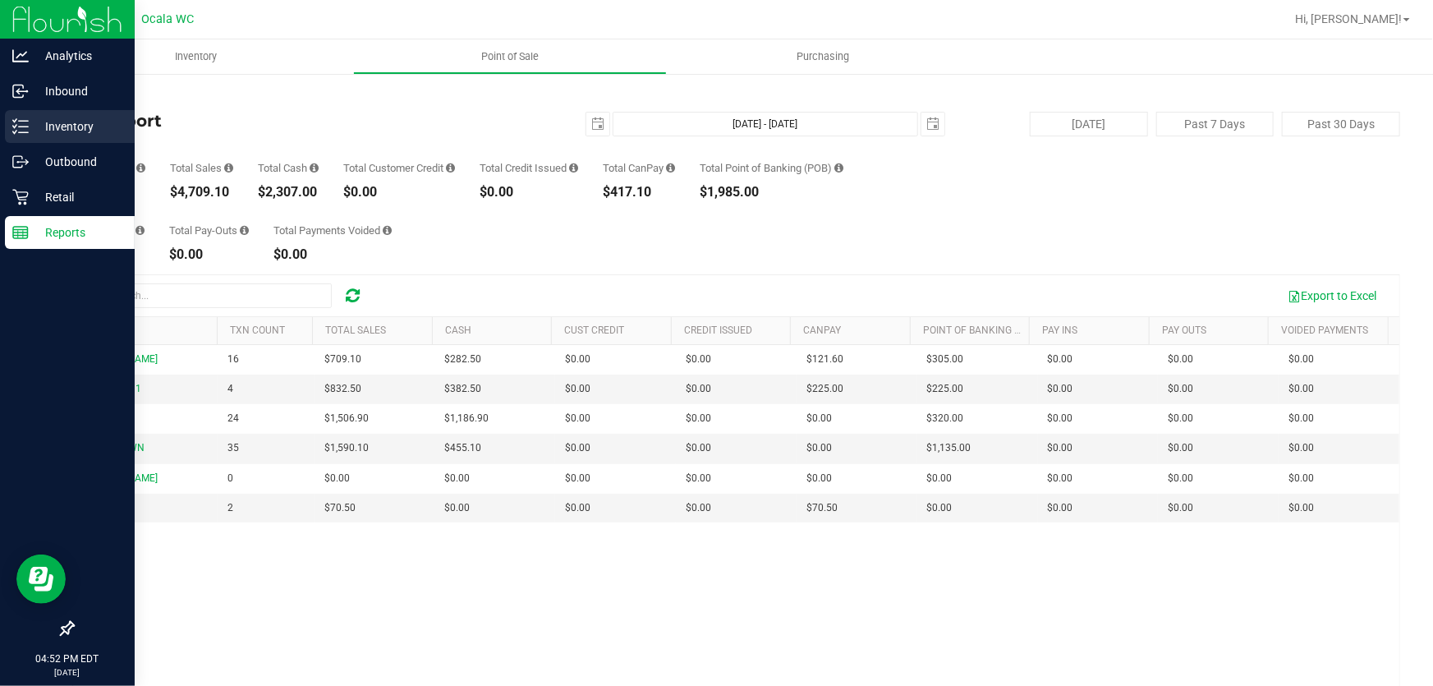
click at [74, 126] on p "Inventory" at bounding box center [78, 127] width 99 height 20
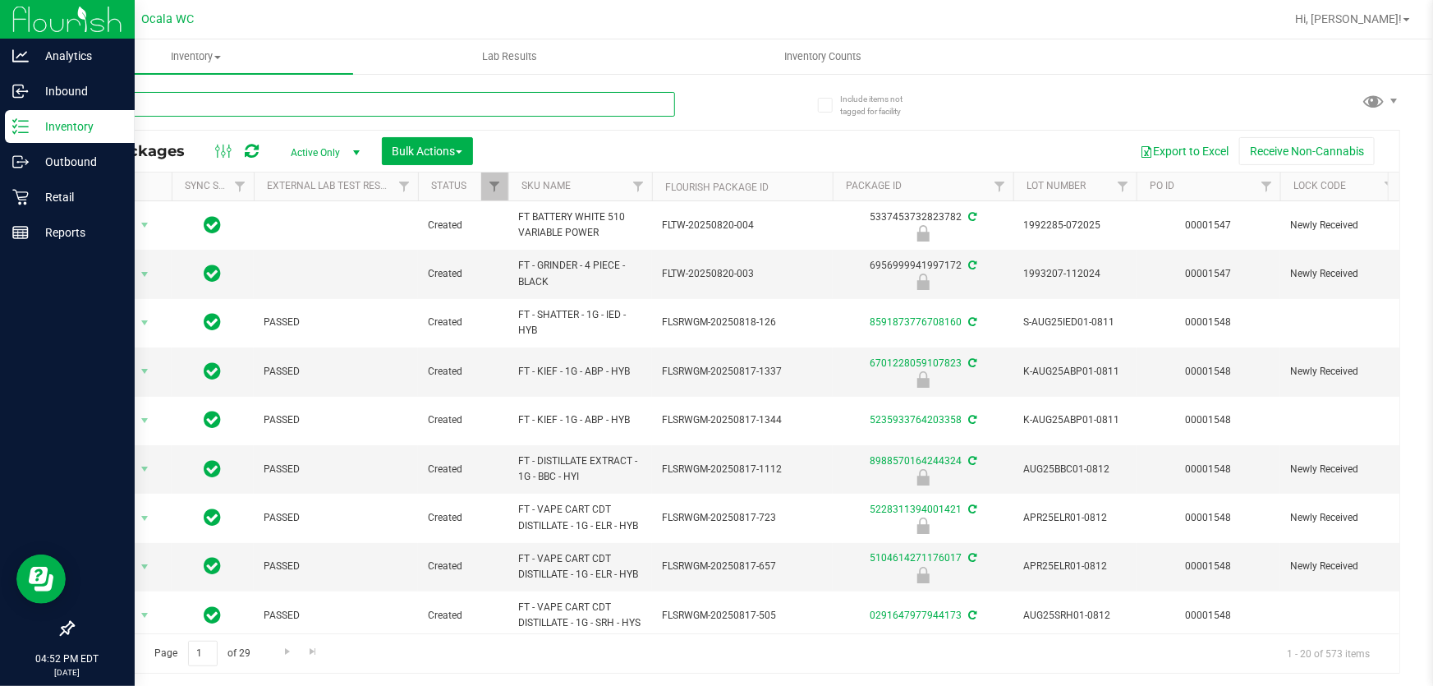
click at [222, 101] on input "text" at bounding box center [373, 104] width 603 height 25
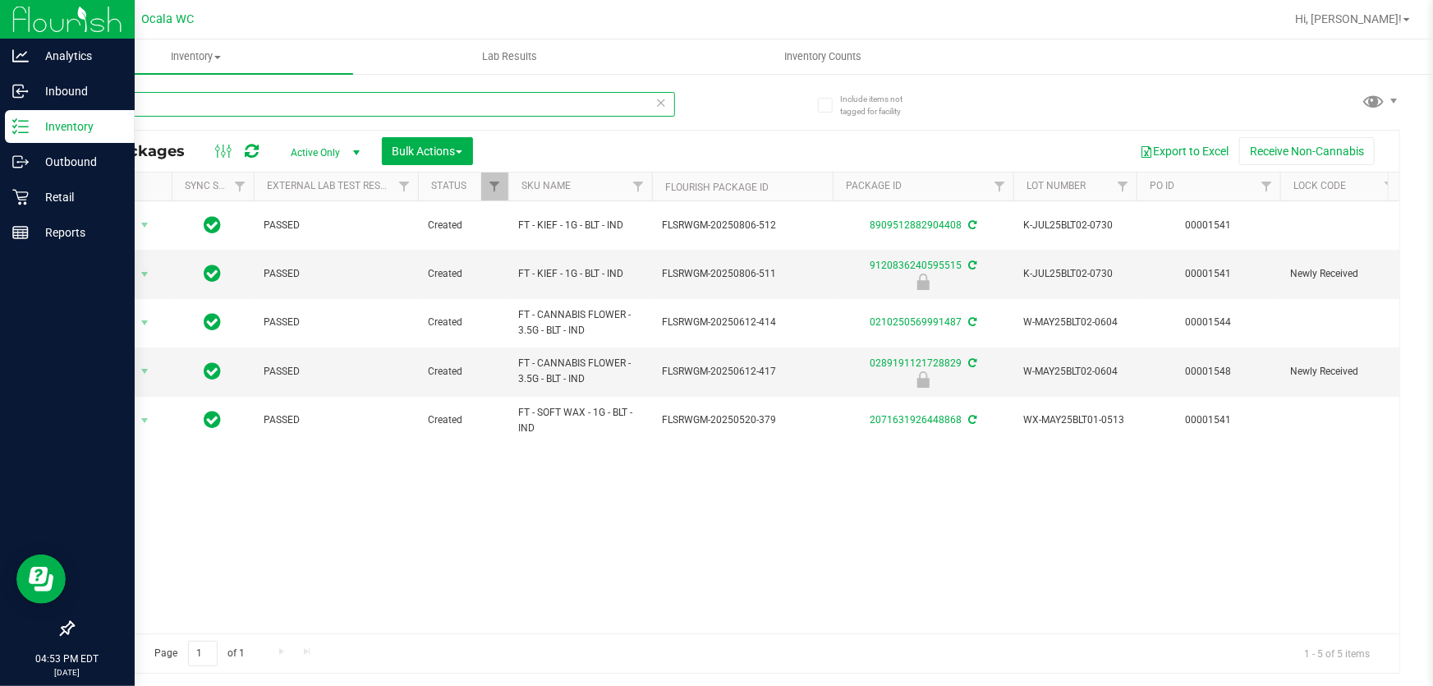
type input "blt"
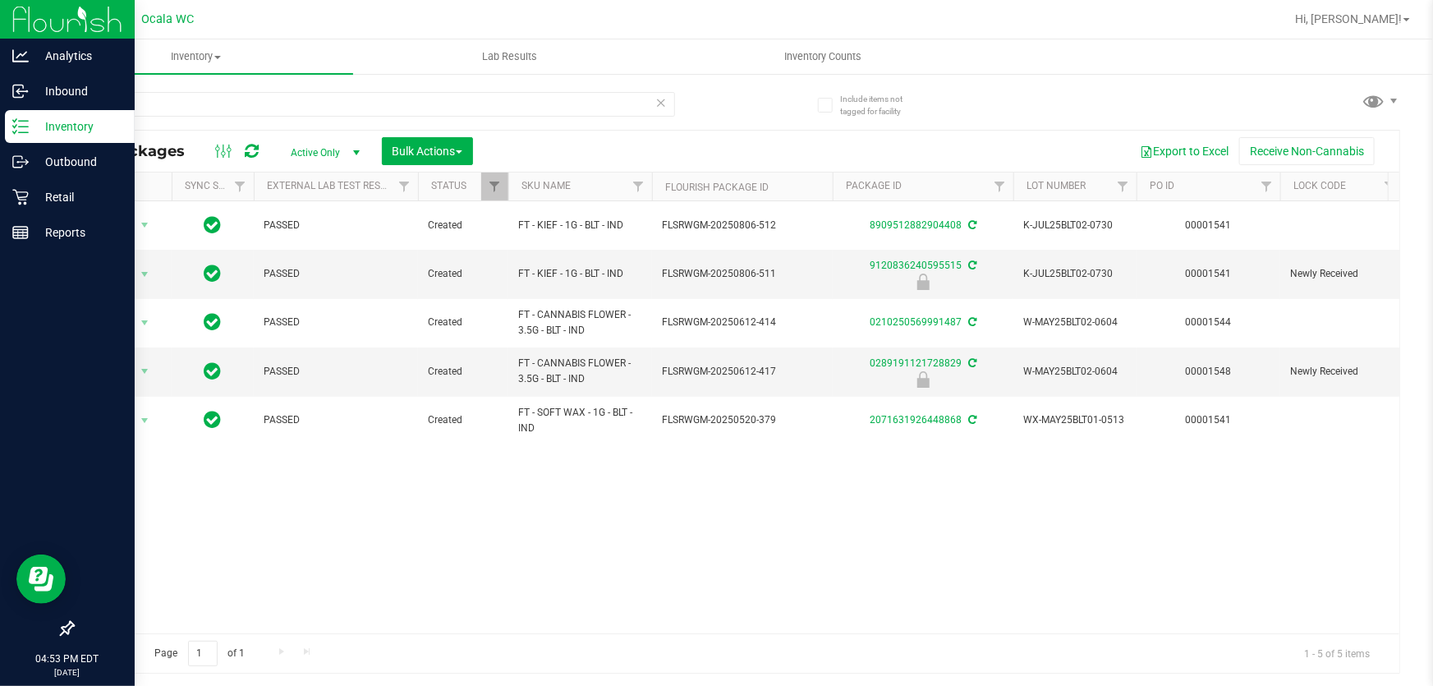
click at [320, 150] on span "Active Only" at bounding box center [322, 152] width 90 height 23
click at [320, 246] on li "All" at bounding box center [321, 253] width 89 height 25
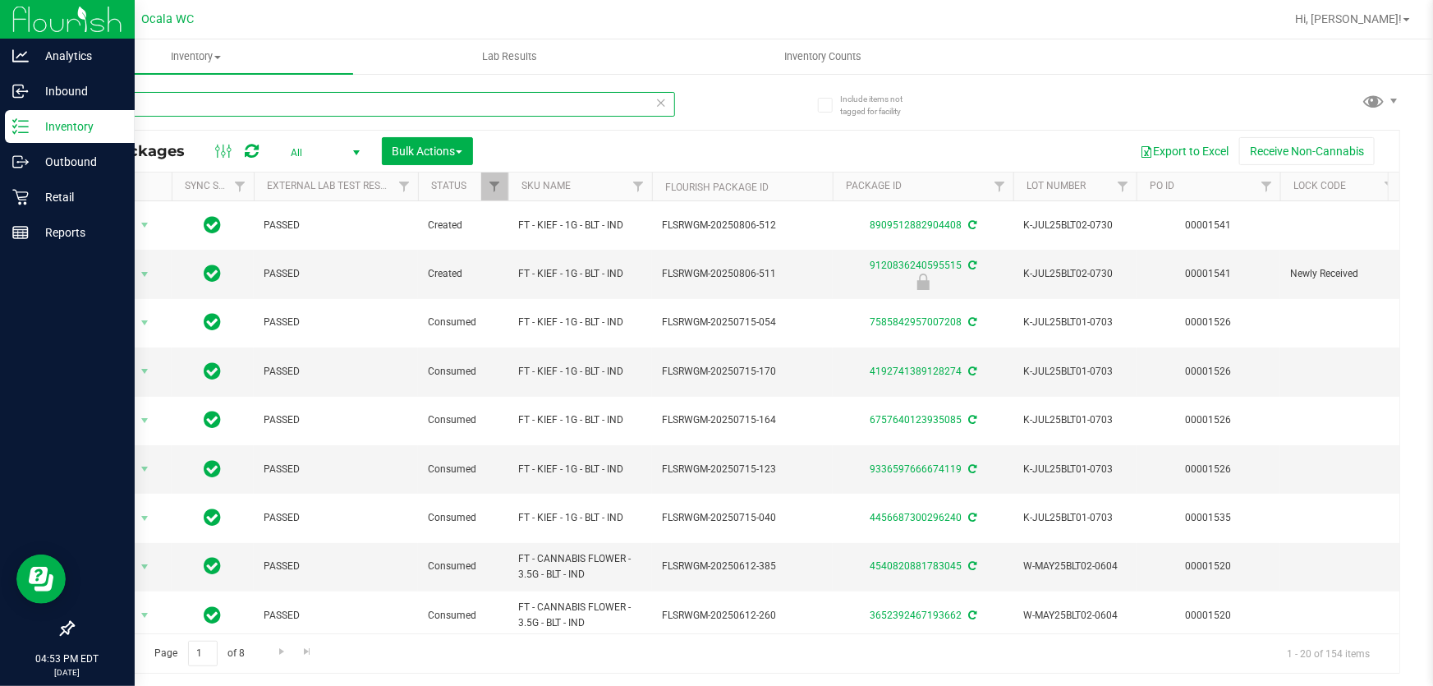
click at [0, 116] on div "Analytics Inbound Inventory Outbound Retail Reports 04:53 PM EDT 08/21/2025 08/…" at bounding box center [716, 343] width 1433 height 686
type input "1ct"
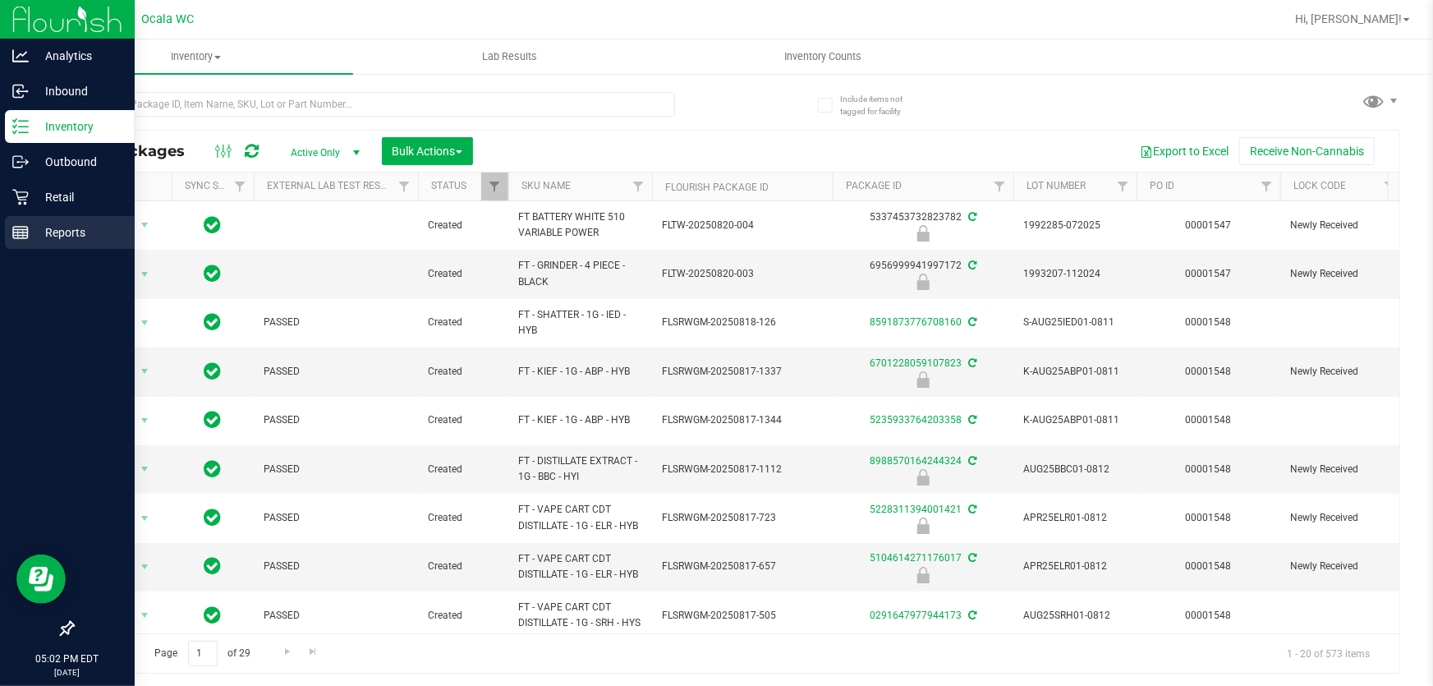
click at [35, 229] on p "Reports" at bounding box center [78, 233] width 99 height 20
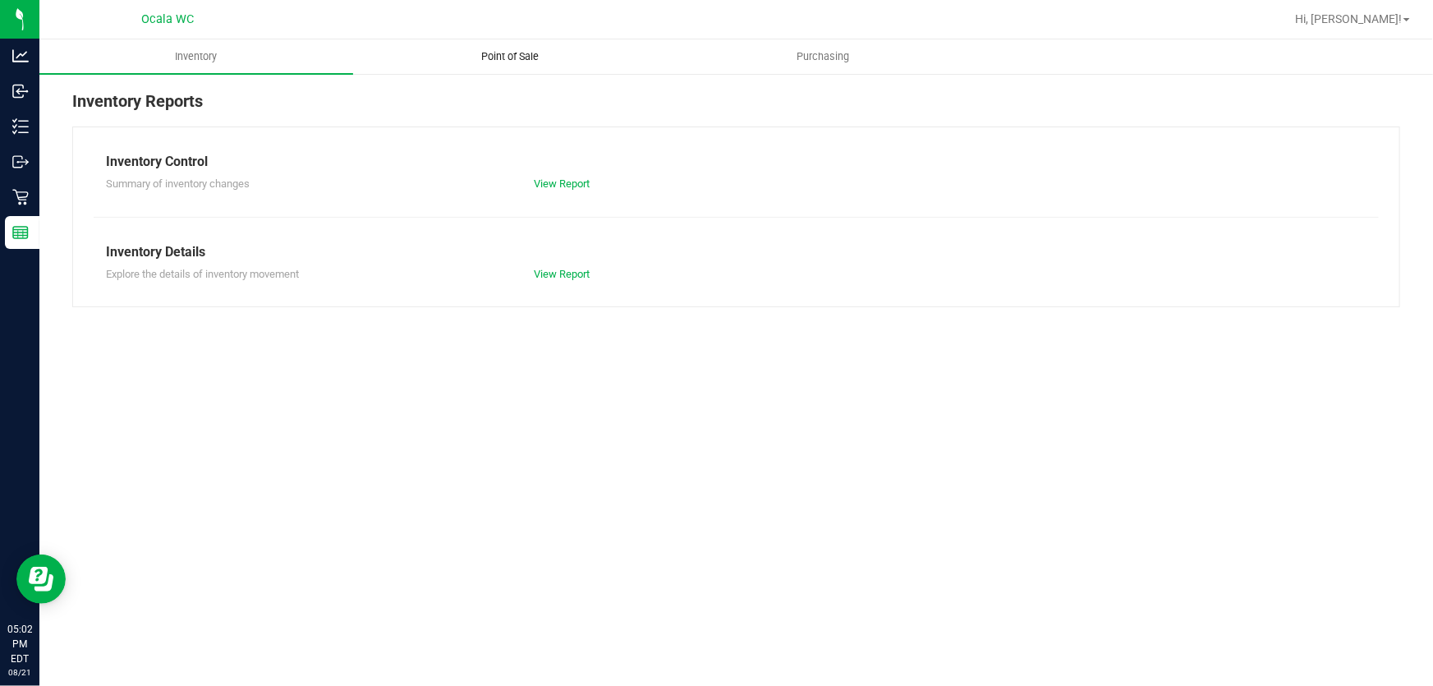
click at [532, 59] on span "Point of Sale" at bounding box center [510, 56] width 102 height 15
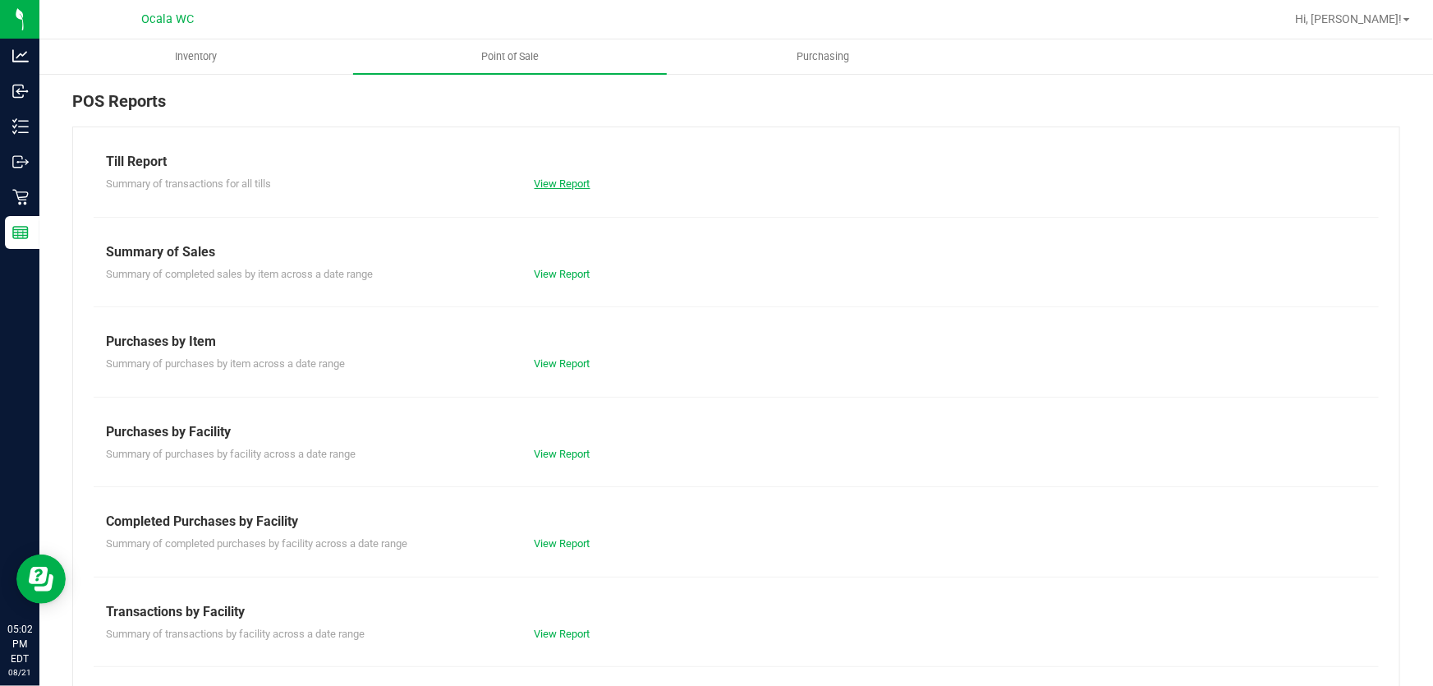
click at [559, 181] on link "View Report" at bounding box center [563, 183] width 56 height 12
